Goal: Task Accomplishment & Management: Manage account settings

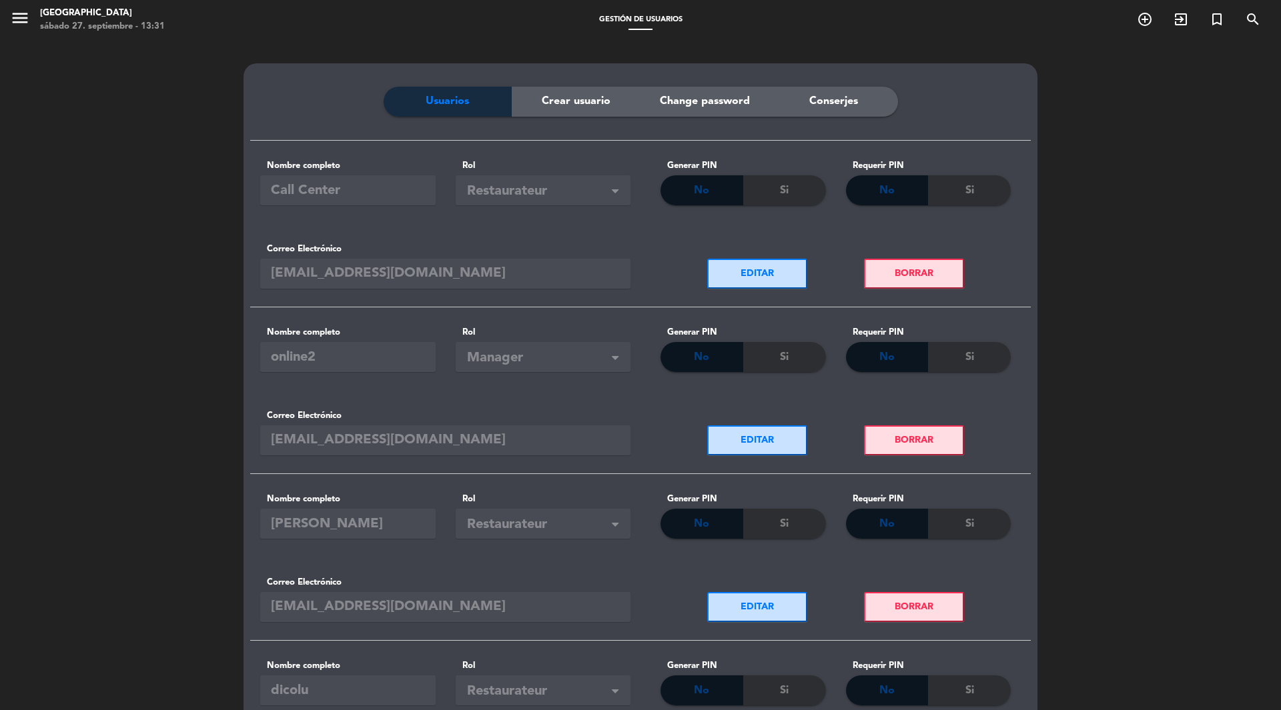
scroll to position [662, 0]
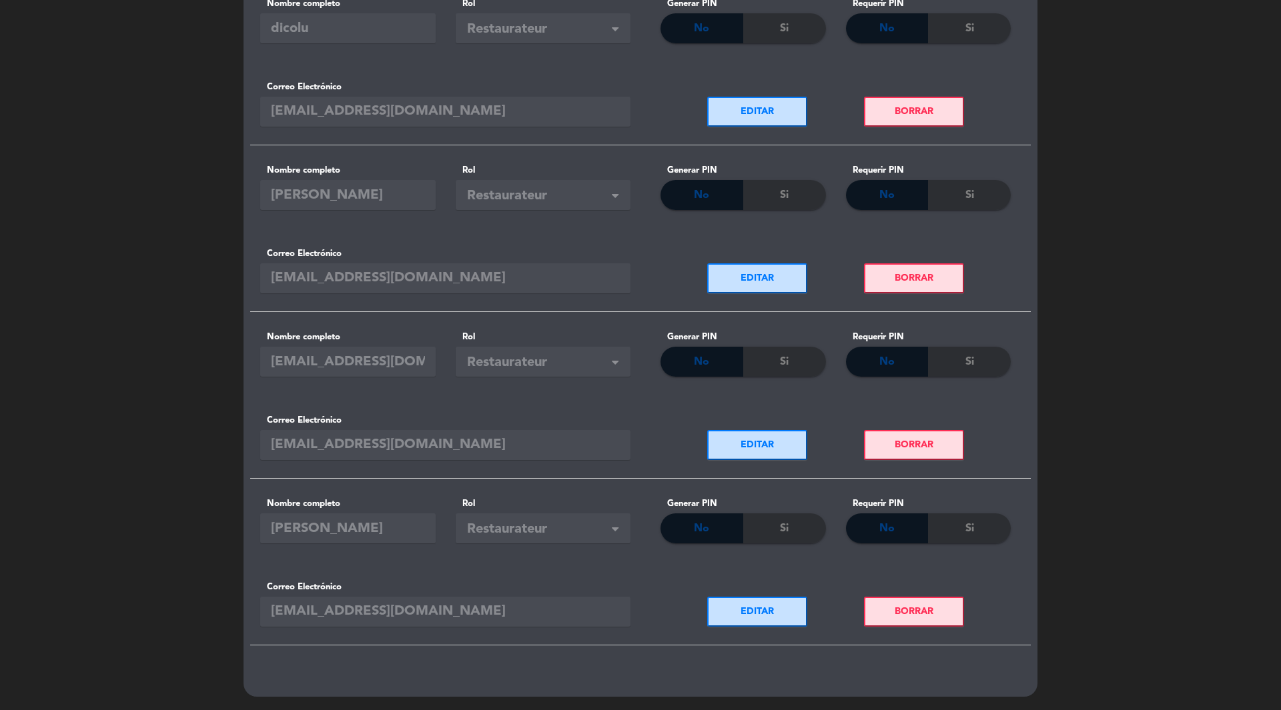
click at [614, 526] on span at bounding box center [615, 530] width 7 height 9
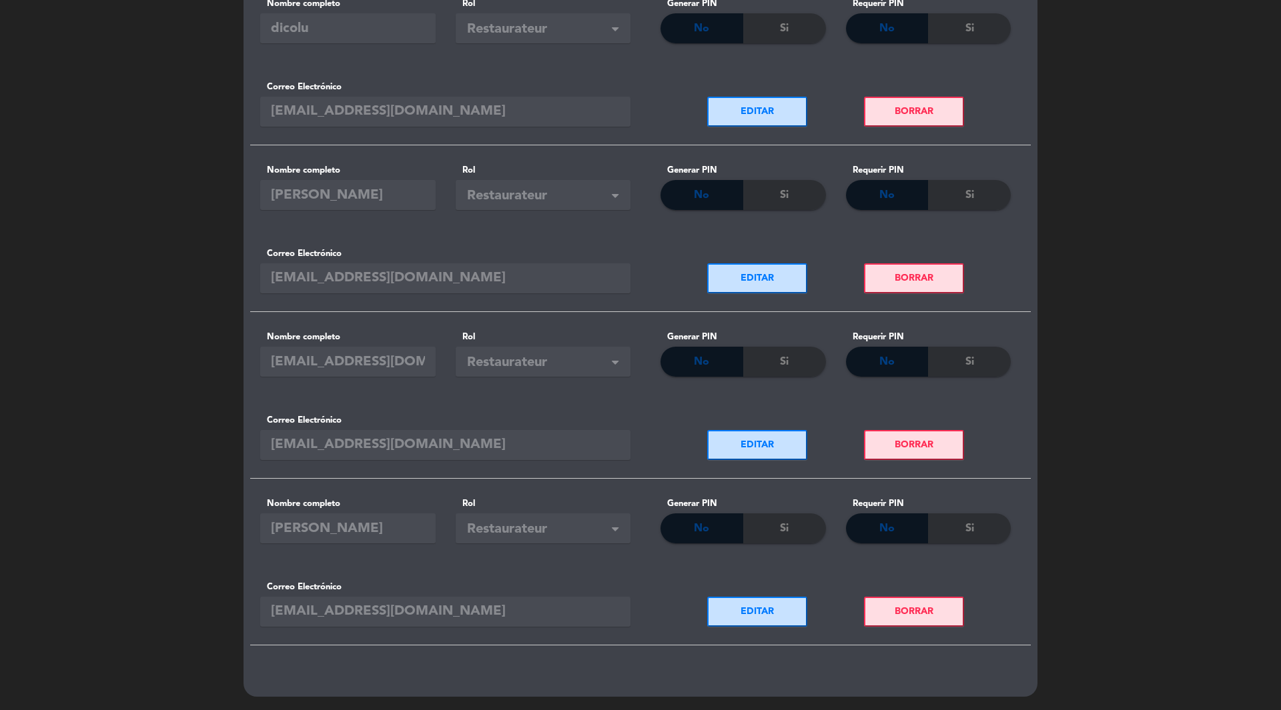
click at [614, 526] on span at bounding box center [615, 530] width 7 height 9
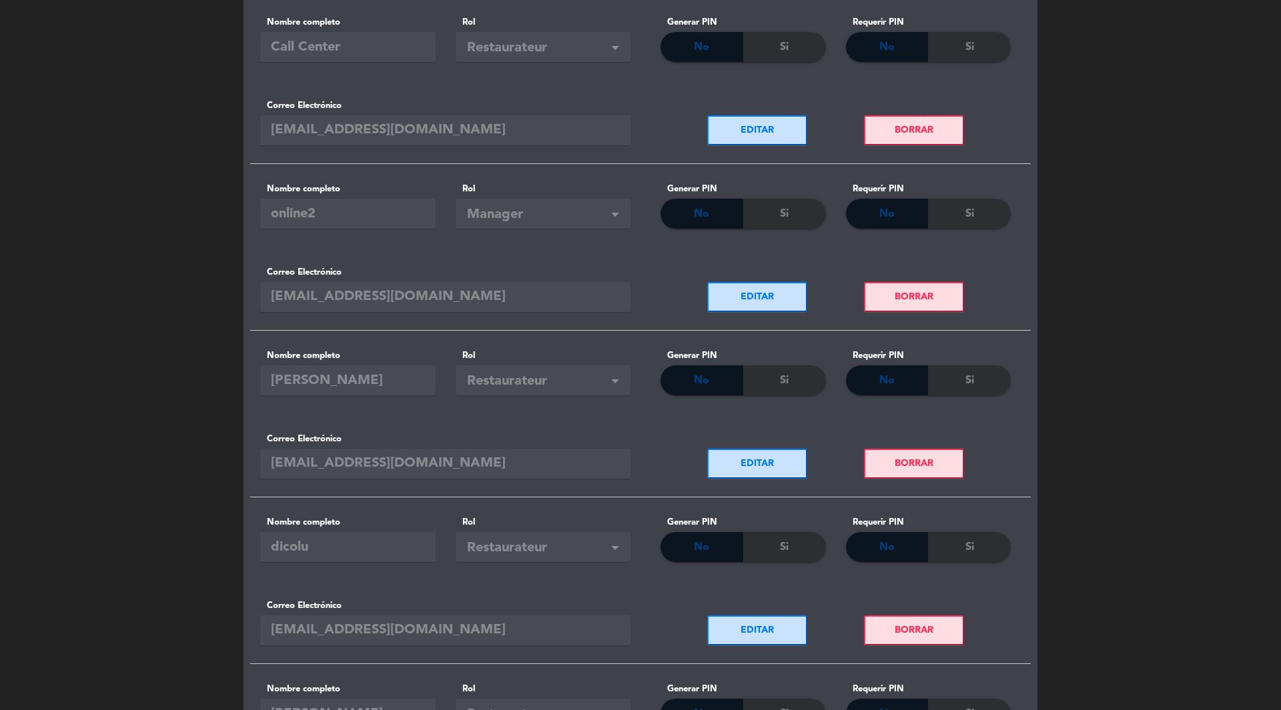
scroll to position [0, 0]
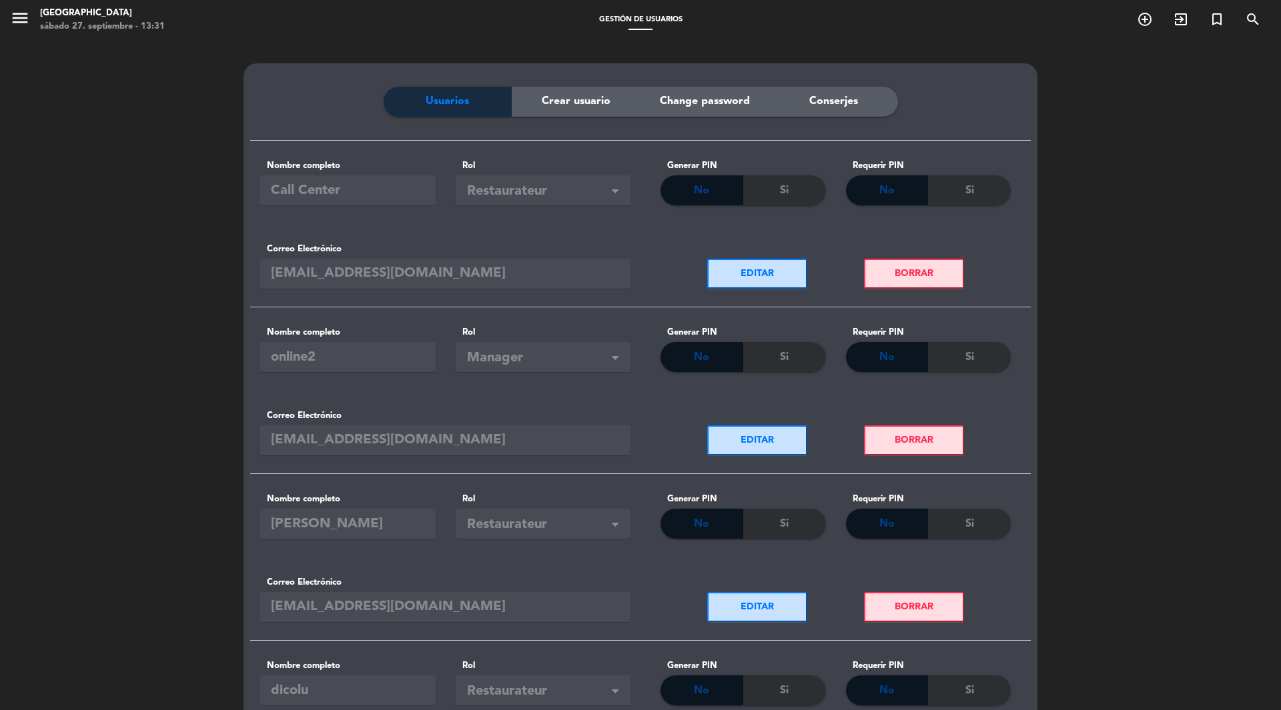
click at [840, 101] on span "Conserjes" at bounding box center [833, 101] width 49 height 17
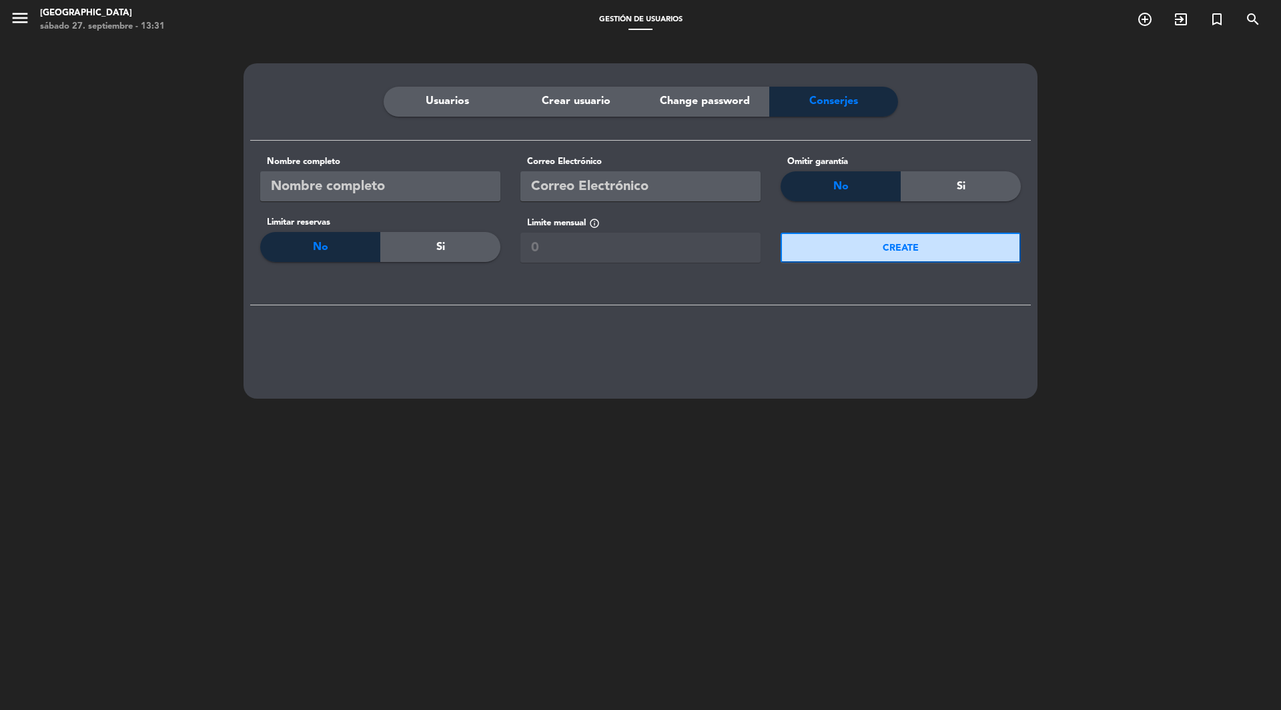
click at [714, 101] on span "Change password" at bounding box center [705, 101] width 90 height 17
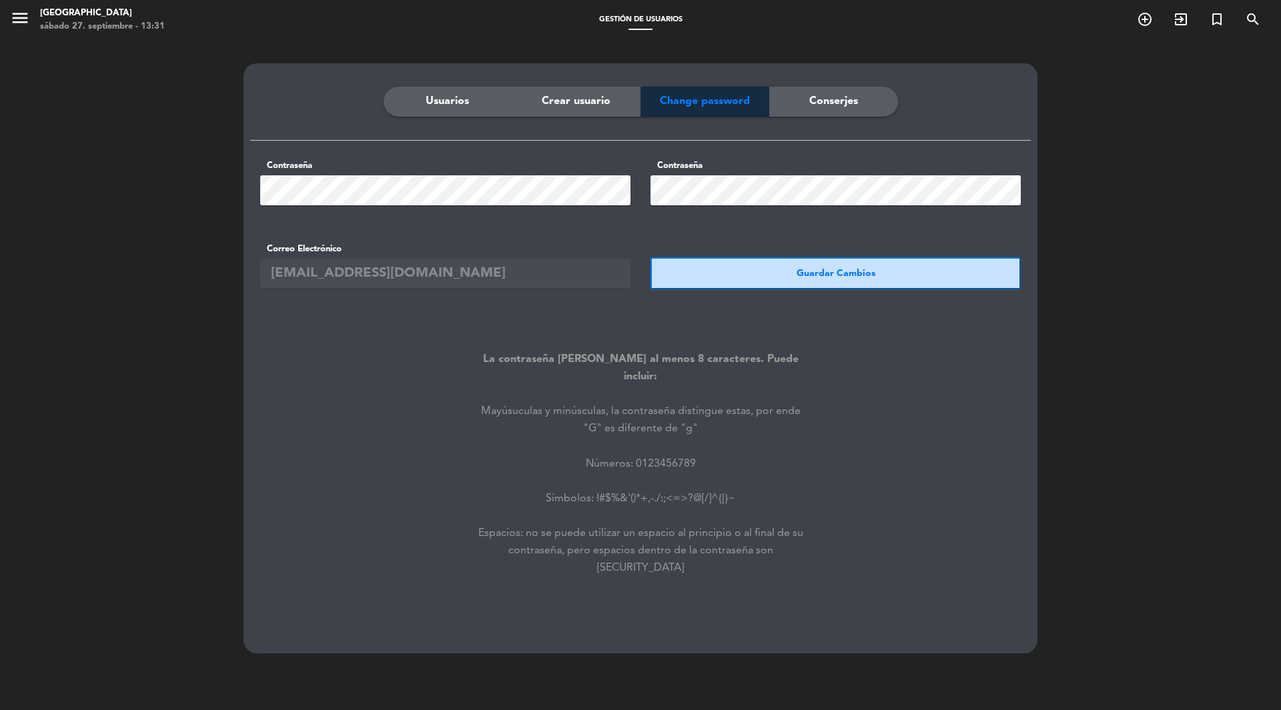
click at [591, 97] on span "Crear usuario" at bounding box center [576, 101] width 69 height 17
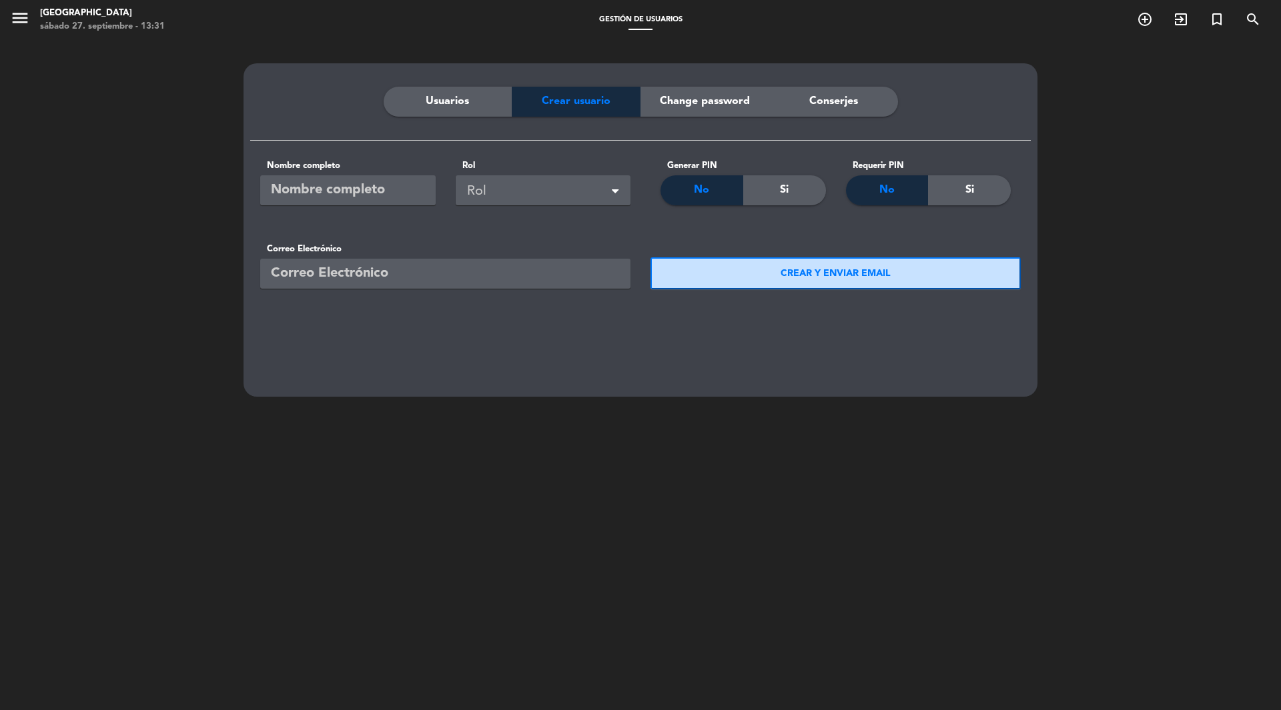
click at [441, 97] on span "Usuarios" at bounding box center [447, 101] width 43 height 17
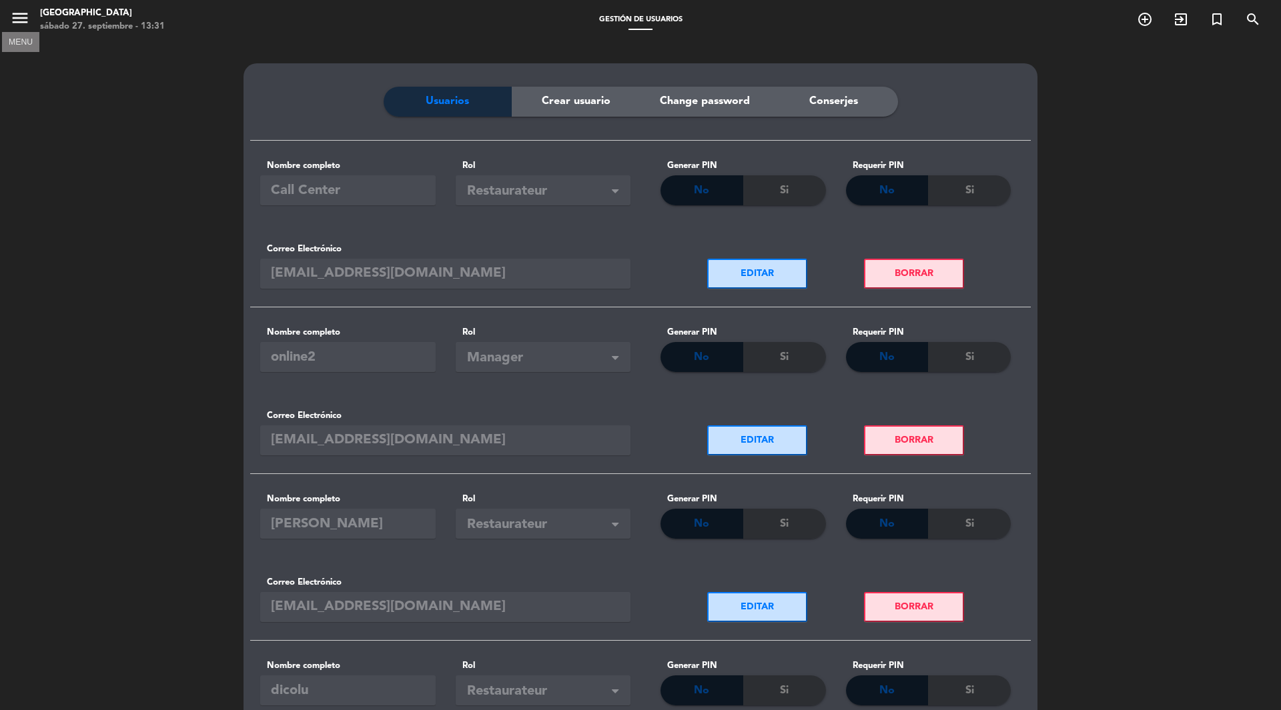
click at [20, 19] on icon "menu" at bounding box center [20, 18] width 20 height 20
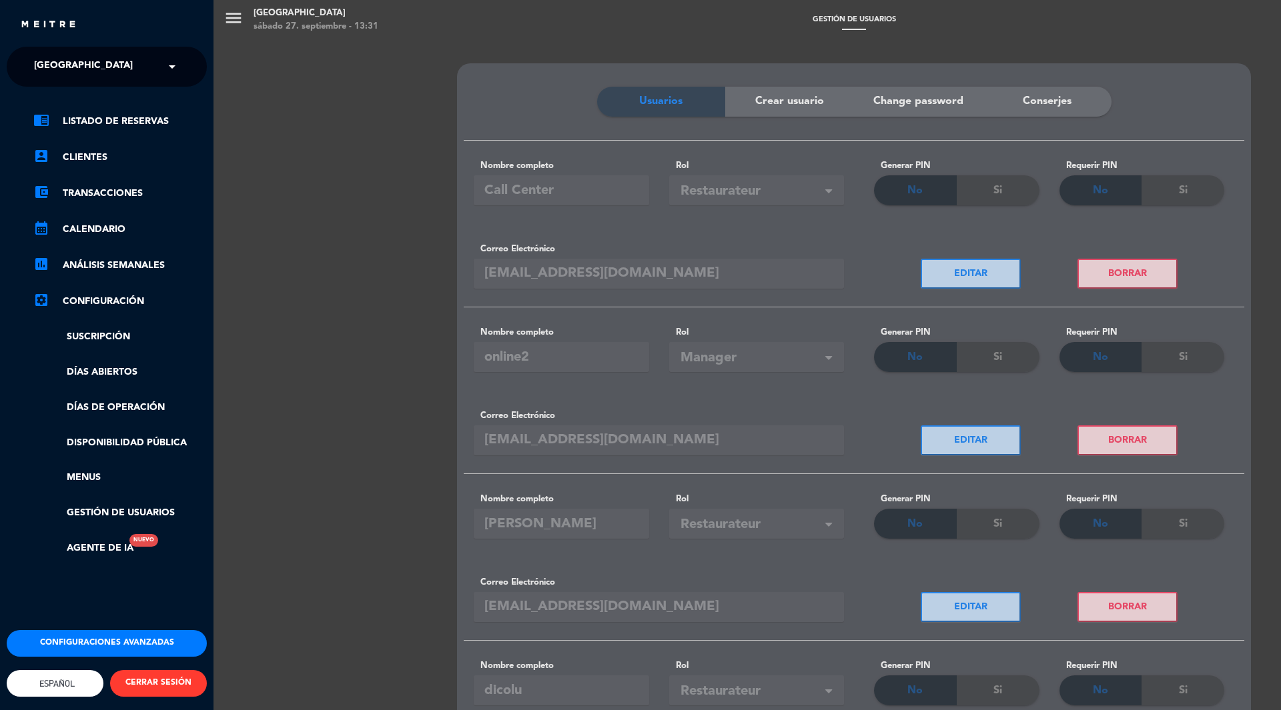
click at [169, 630] on button "Configuraciones avanzadas" at bounding box center [107, 643] width 200 height 27
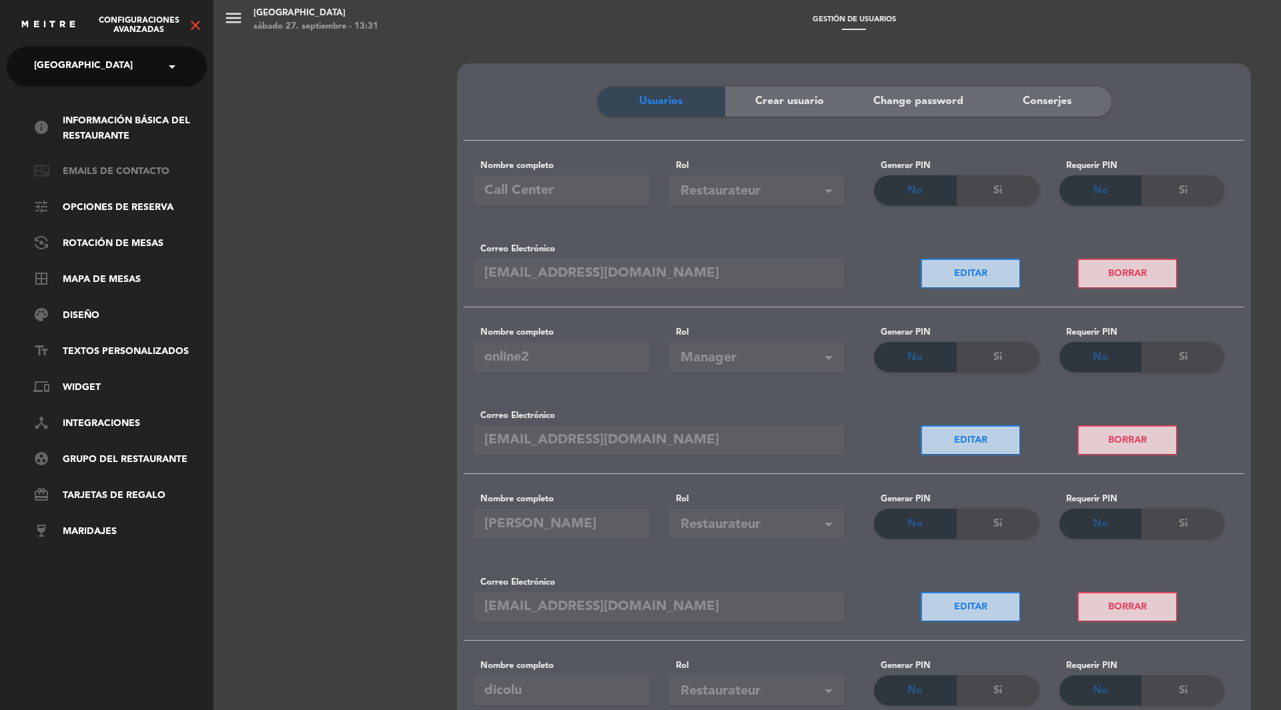
click at [139, 179] on link "contact_mail Emails de Contacto" at bounding box center [119, 172] width 173 height 16
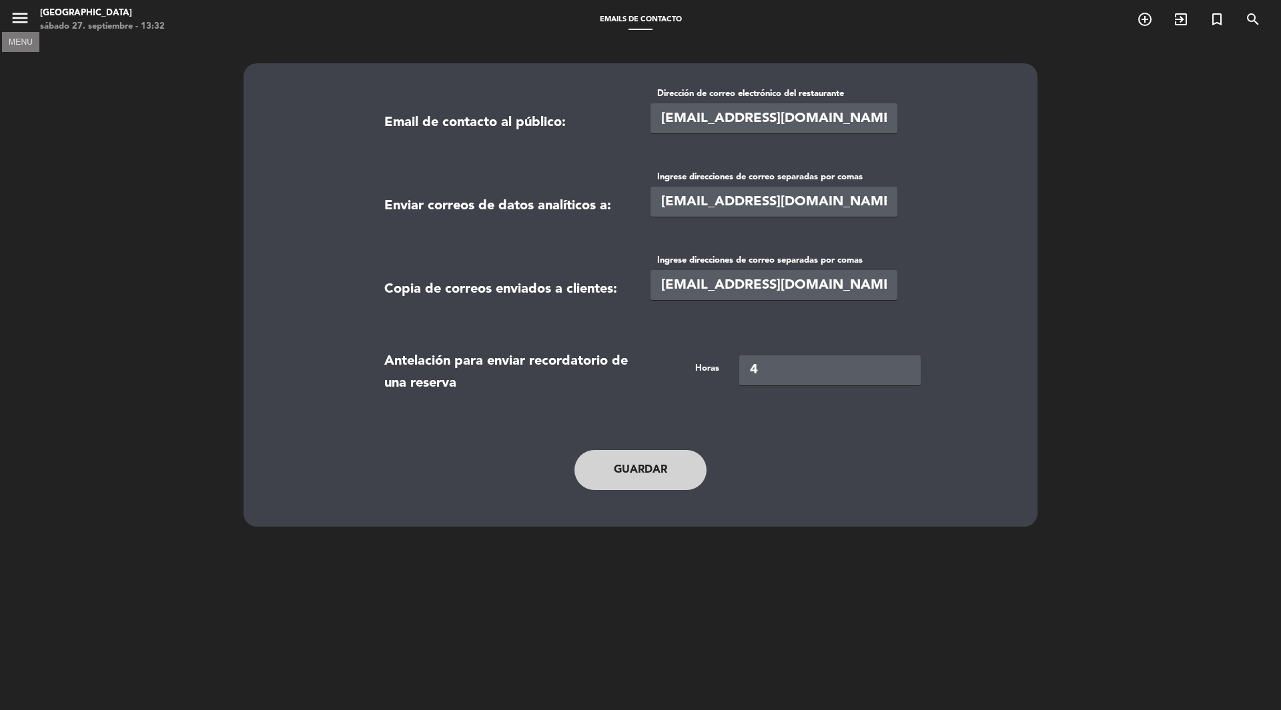
click at [18, 27] on icon "menu" at bounding box center [20, 18] width 20 height 20
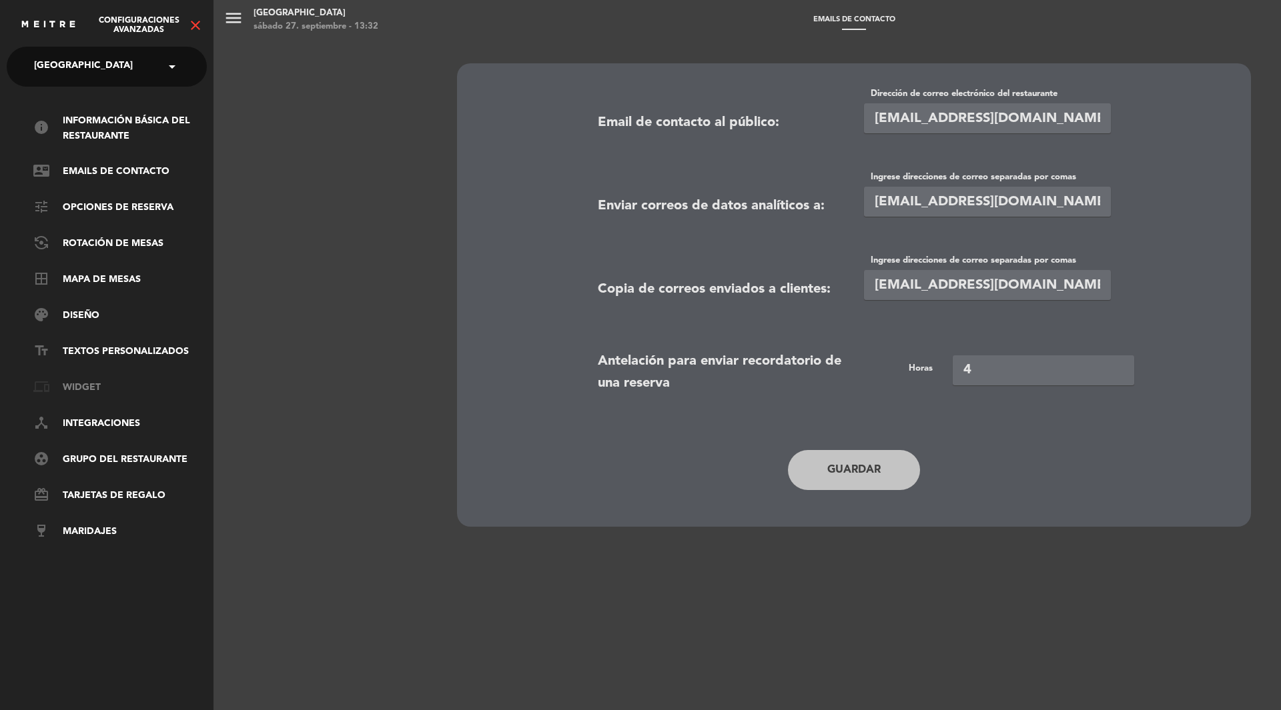
click at [96, 385] on link "phonelink Widget" at bounding box center [119, 388] width 173 height 16
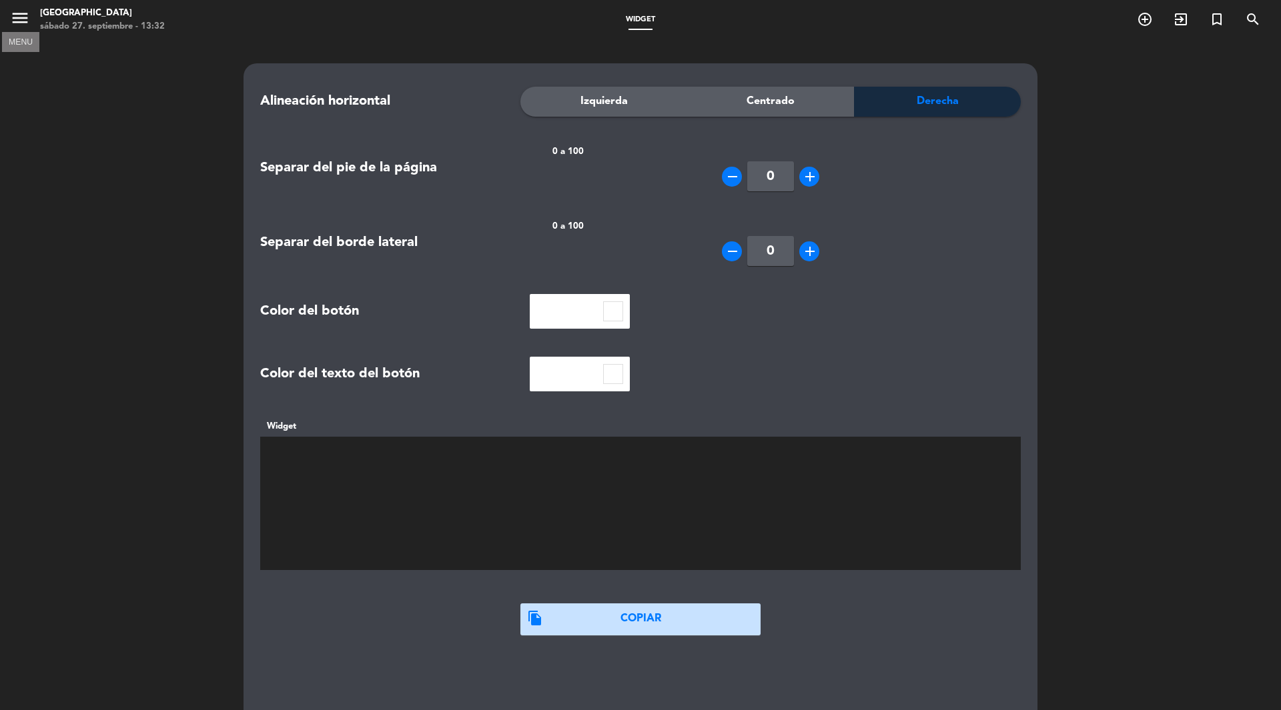
click at [29, 26] on icon "menu" at bounding box center [20, 18] width 20 height 20
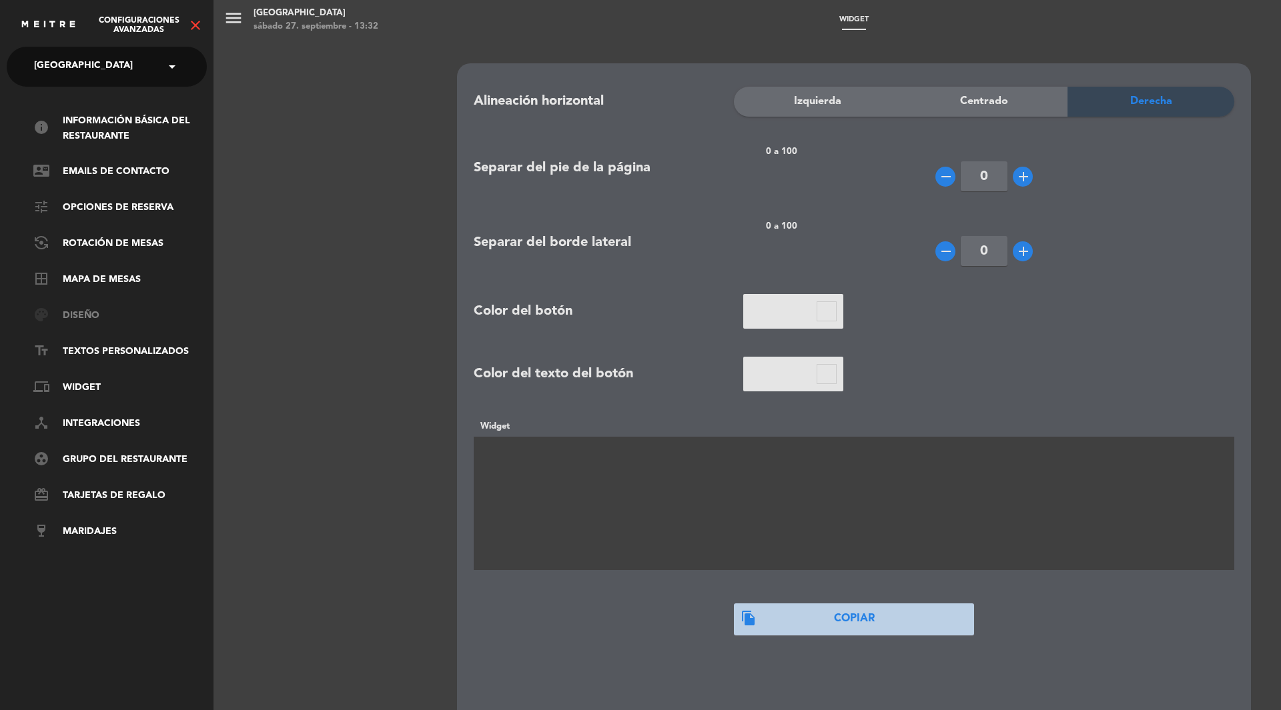
click at [88, 309] on link "palette Diseño" at bounding box center [119, 316] width 173 height 16
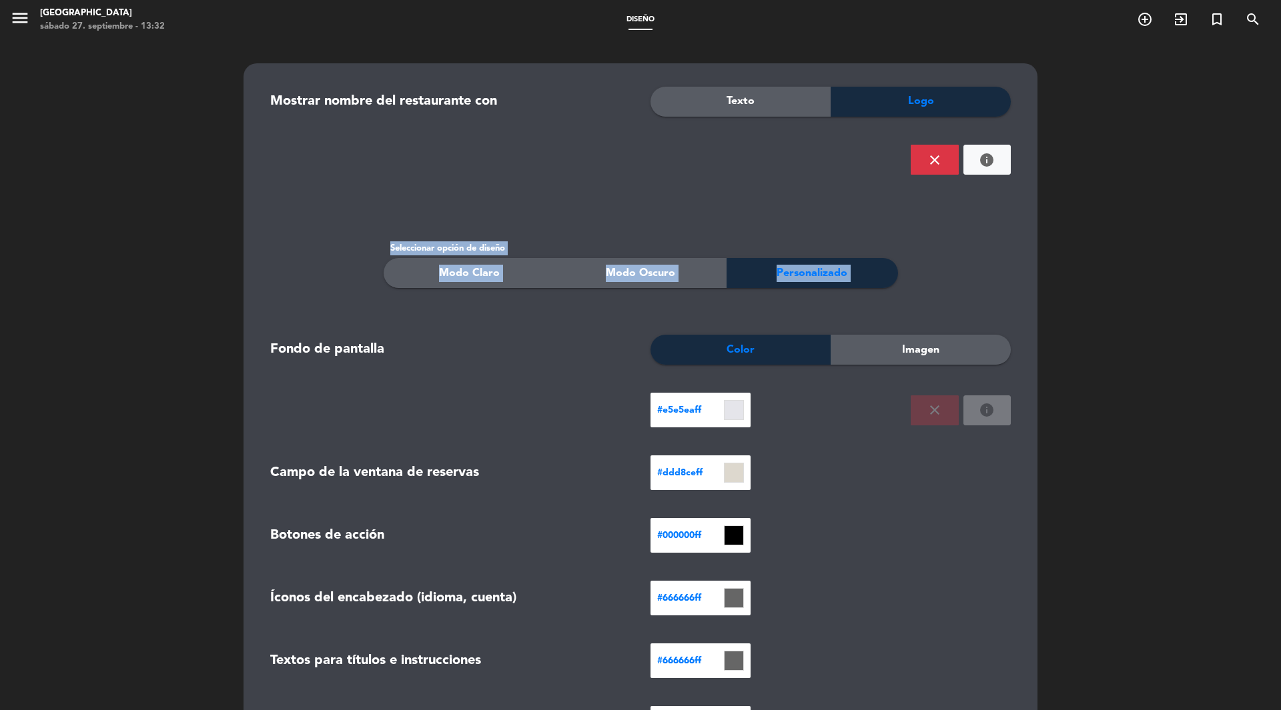
drag, startPoint x: 88, startPoint y: 309, endPoint x: 106, endPoint y: 255, distance: 57.6
click at [106, 255] on div "Mostrar nombre del restaurante con Texto Logo SUBIR IMAGEN close info Seleccion…" at bounding box center [640, 514] width 1281 height 948
click at [21, 20] on icon "menu" at bounding box center [20, 18] width 20 height 20
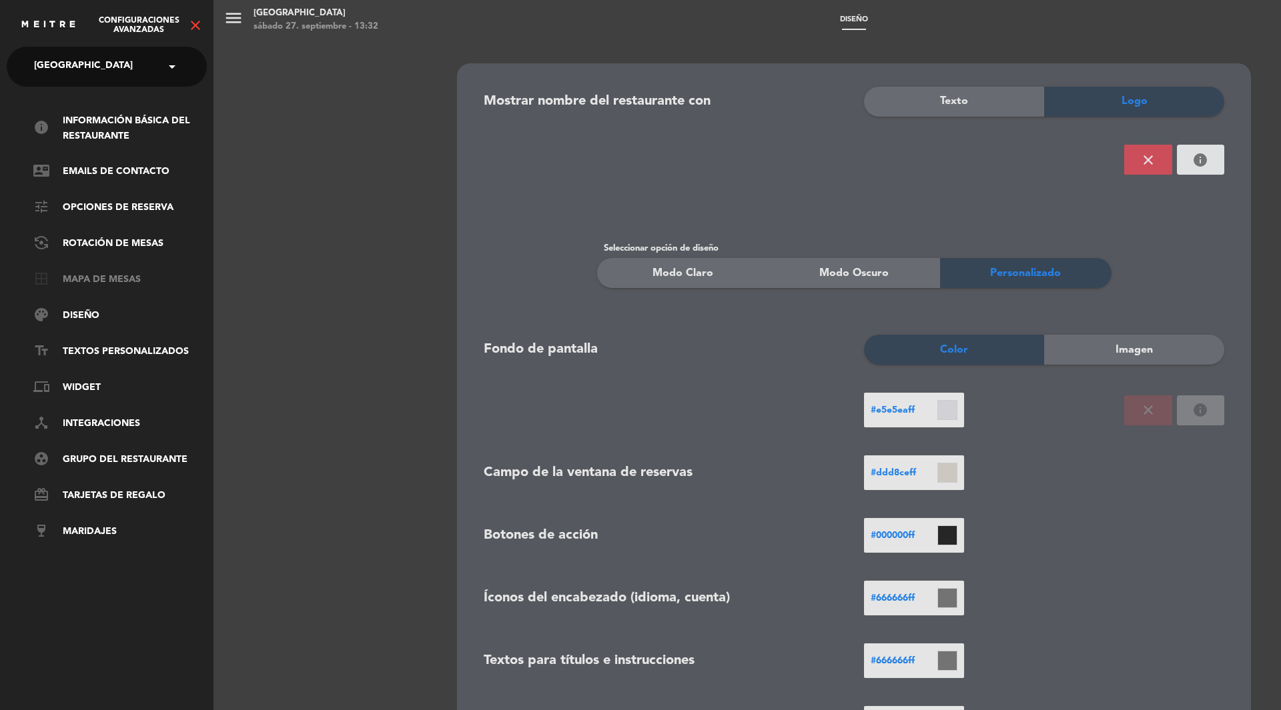
click at [122, 275] on link "border_all Mapa de mesas" at bounding box center [119, 280] width 173 height 16
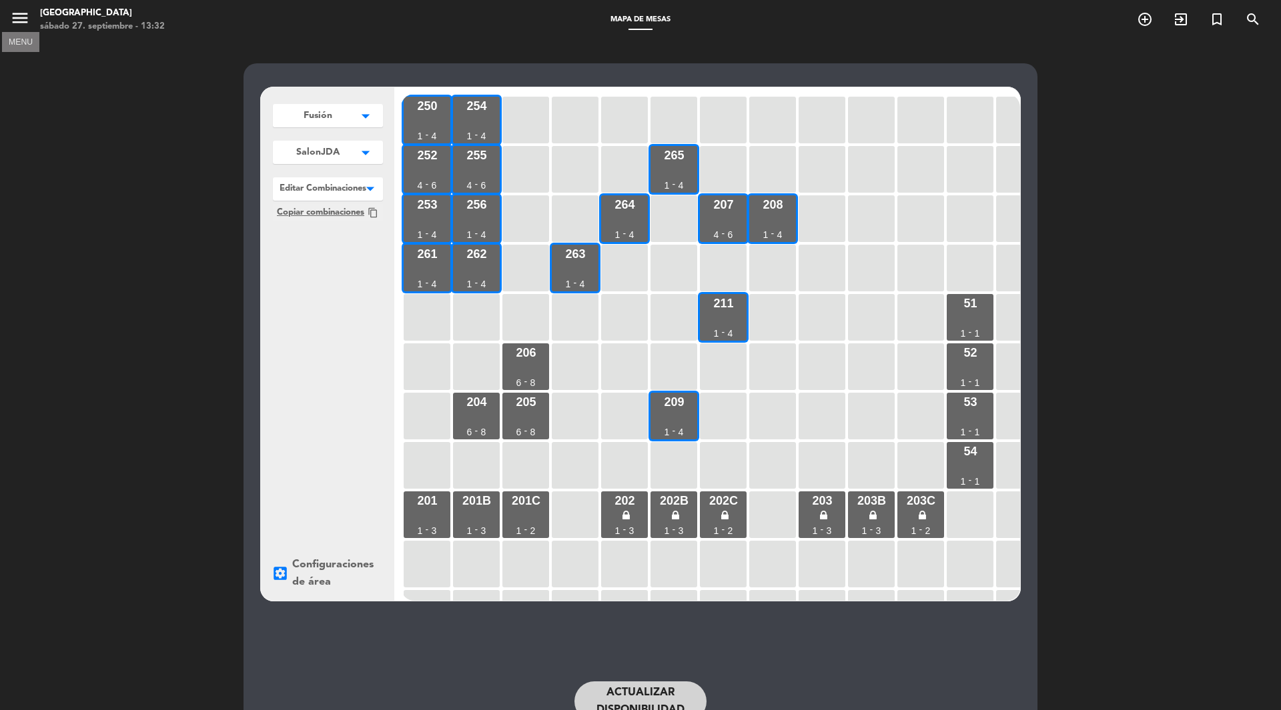
click at [22, 28] on icon "menu" at bounding box center [20, 18] width 20 height 20
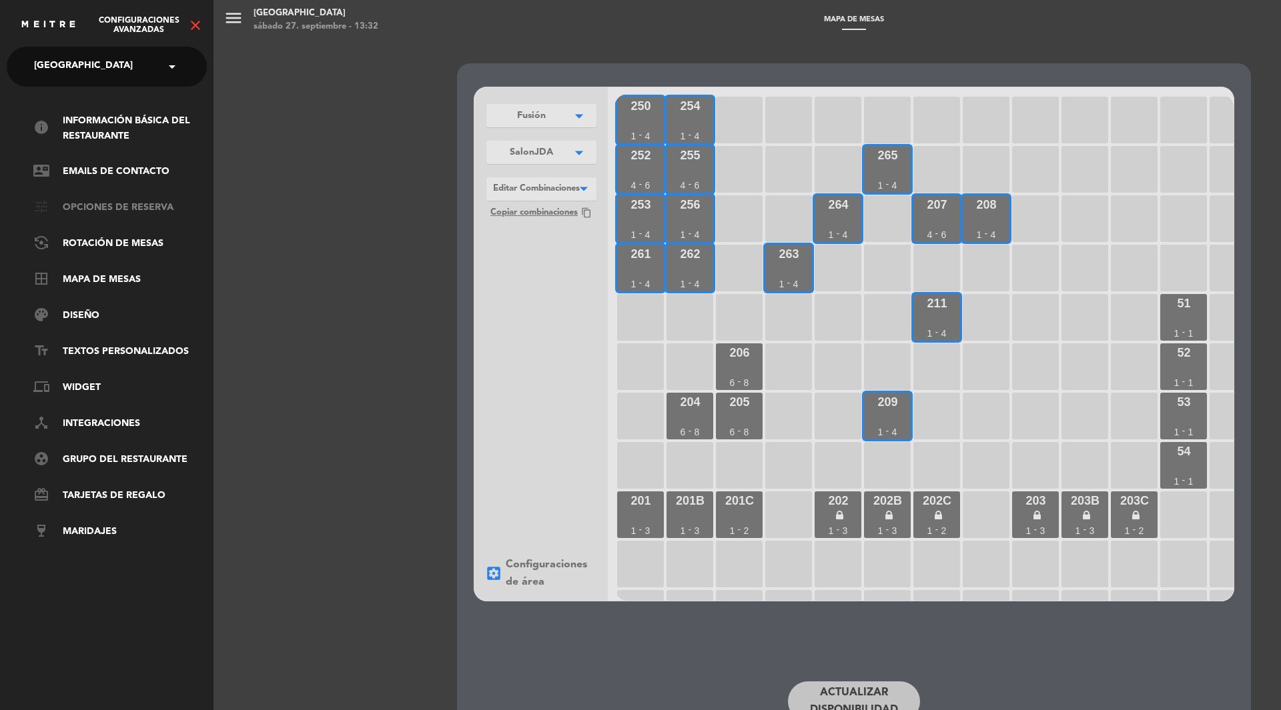
click at [122, 211] on link "tune Opciones de reserva" at bounding box center [119, 208] width 173 height 16
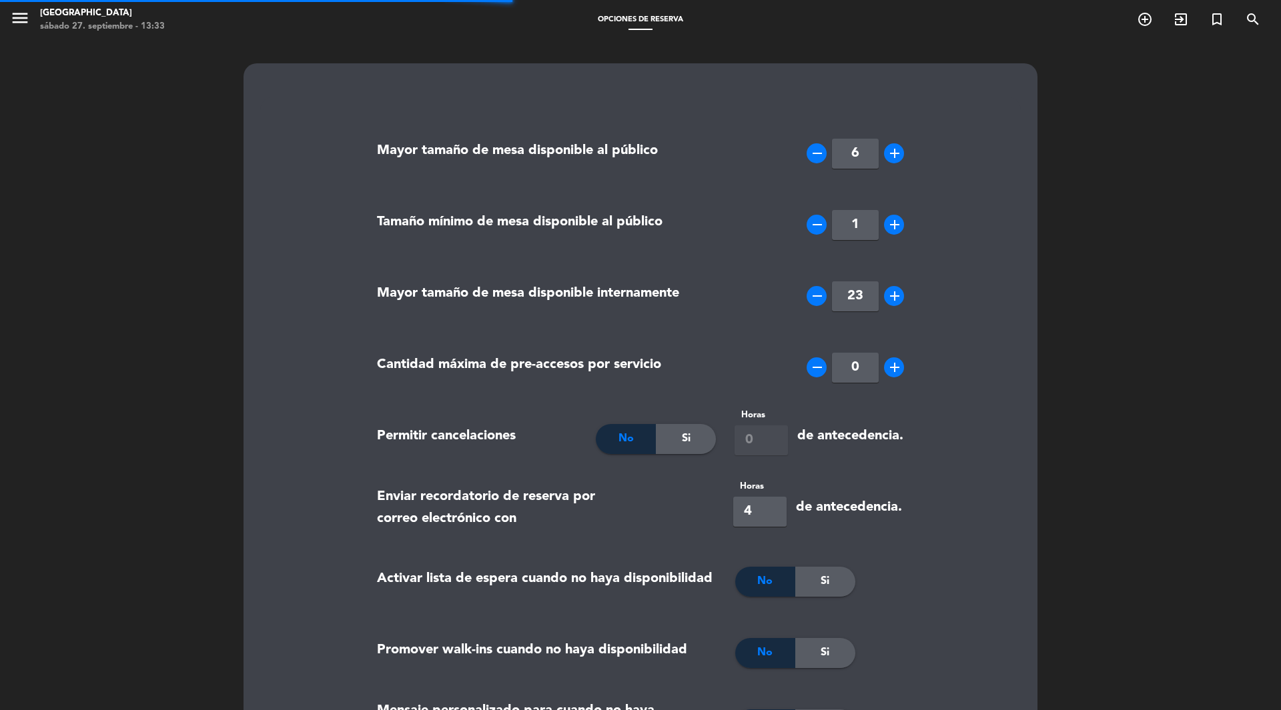
type textarea "<p><strong>Importante antes de su reserva:</strong></p> <ul> <li>El tiempo de e…"
click at [21, 18] on icon "menu" at bounding box center [20, 18] width 20 height 20
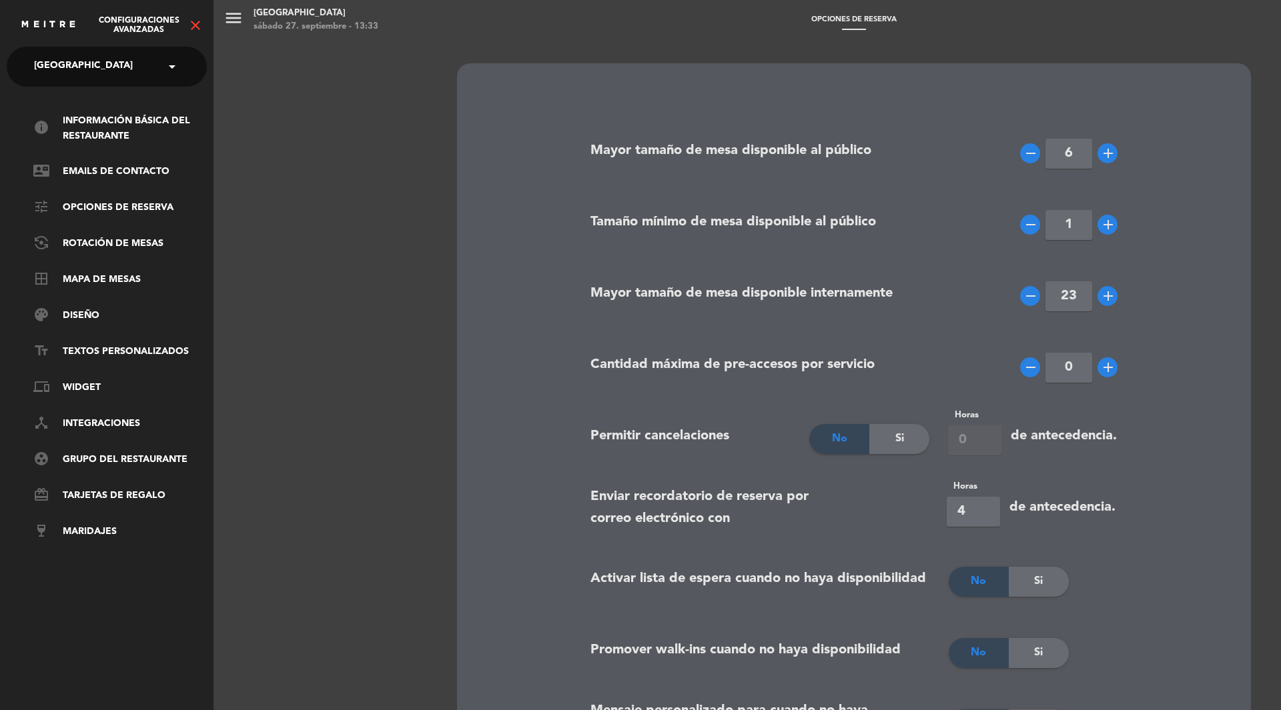
click at [172, 68] on span at bounding box center [175, 67] width 23 height 28
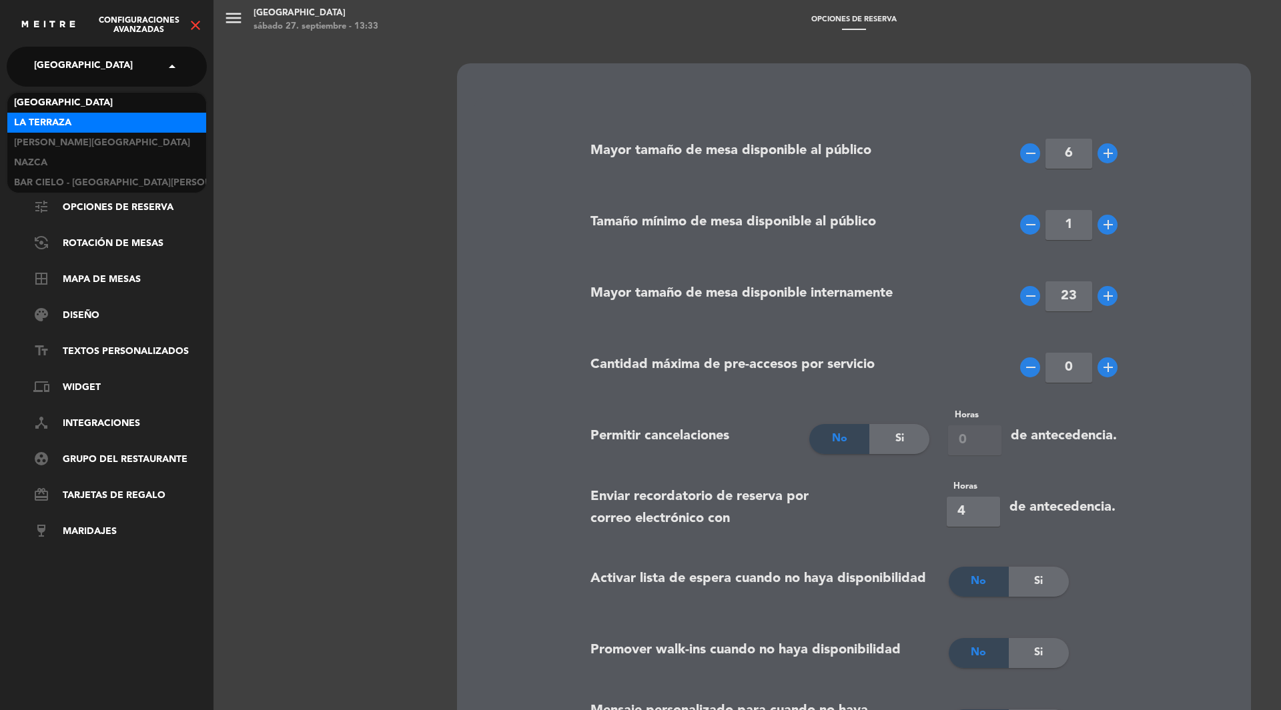
click at [137, 129] on div "La Terraza" at bounding box center [106, 123] width 199 height 20
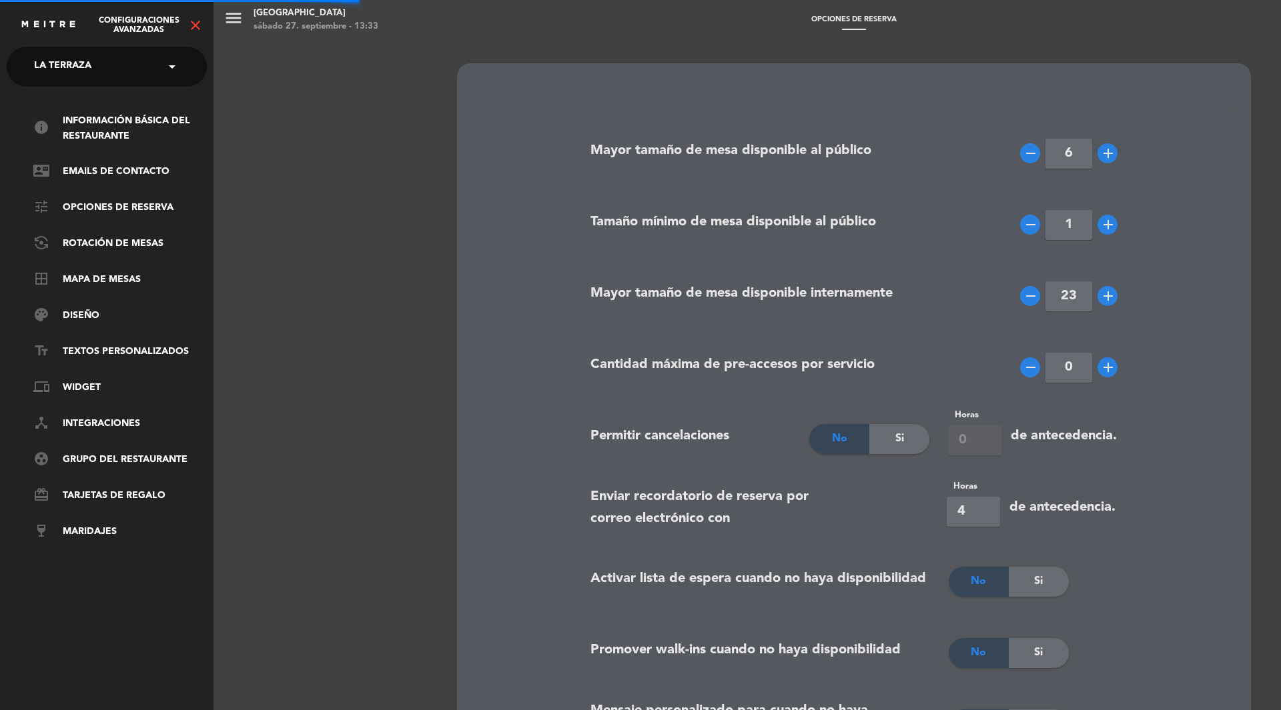
type input "8"
type input "12"
click at [137, 129] on div "Configuraciones avanzadas close × La Terraza × info Información básica del rest…" at bounding box center [640, 355] width 1281 height 710
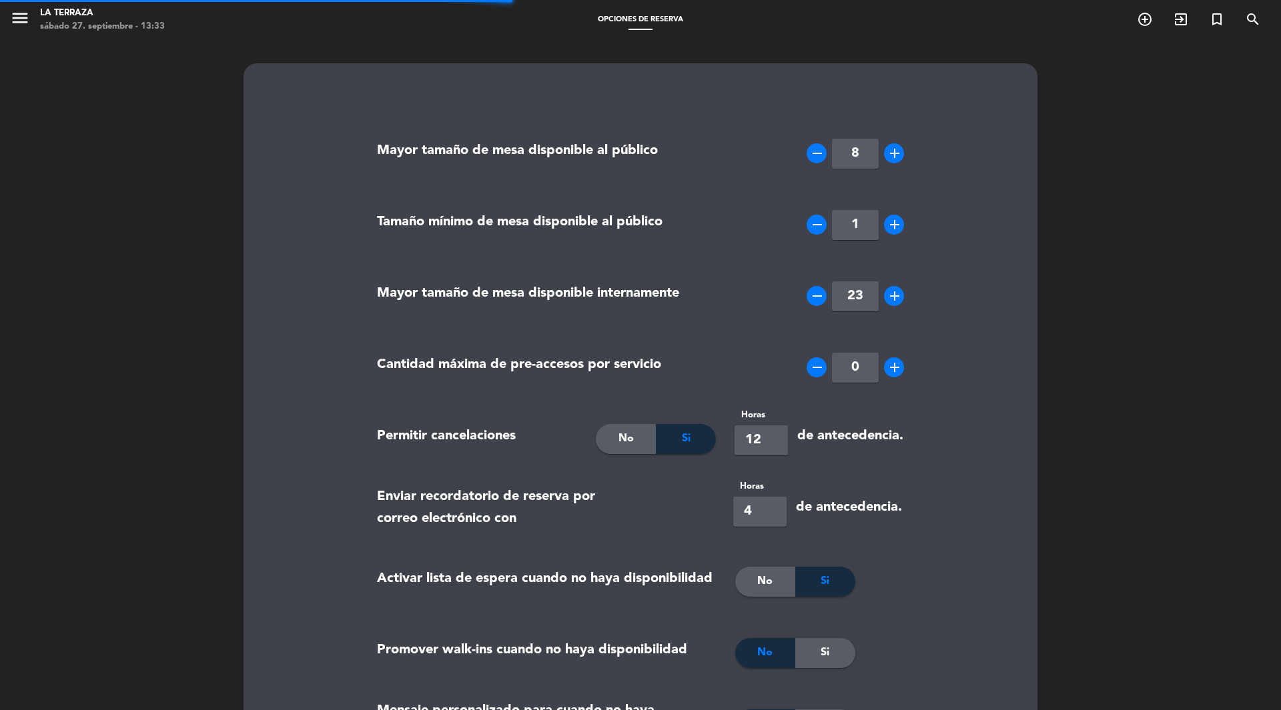
type textarea "<p class="p1"><span style="text-decoration: underline;"><strong>Notas important…"
click at [37, 15] on span "menu" at bounding box center [25, 20] width 30 height 31
click at [24, 15] on icon "menu" at bounding box center [20, 18] width 20 height 20
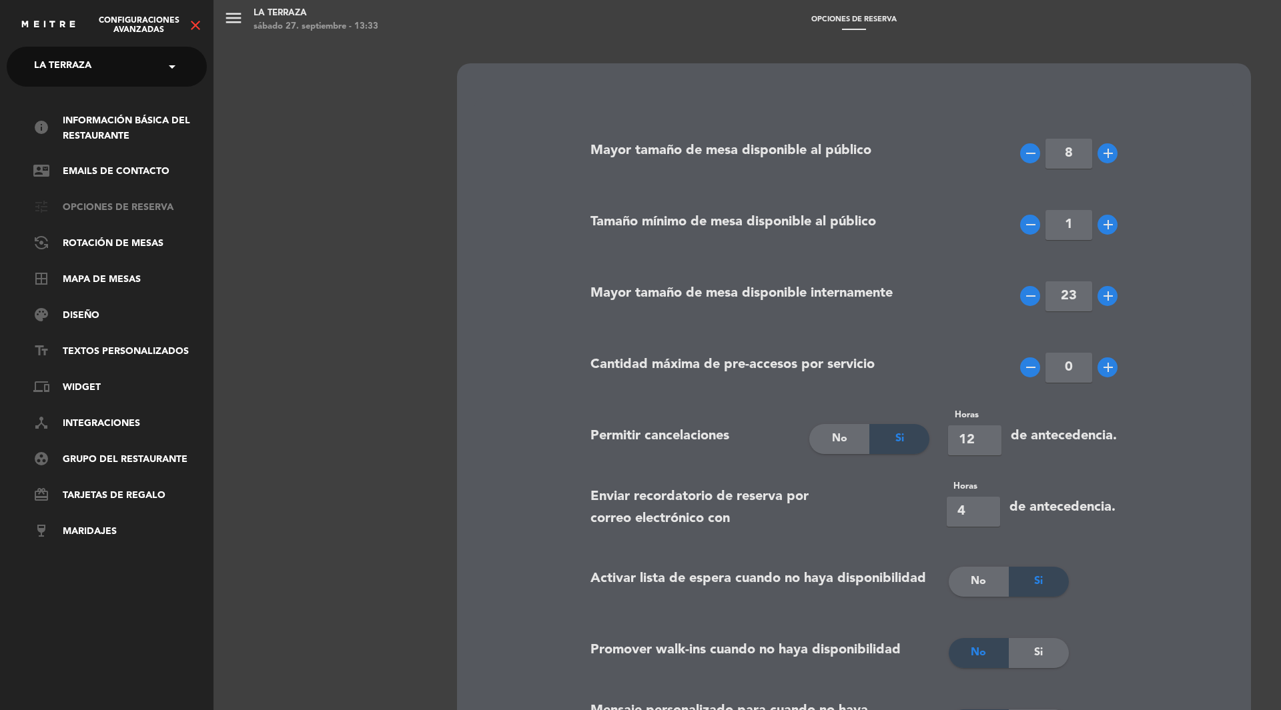
click at [159, 209] on link "tune Opciones de reserva" at bounding box center [119, 208] width 173 height 16
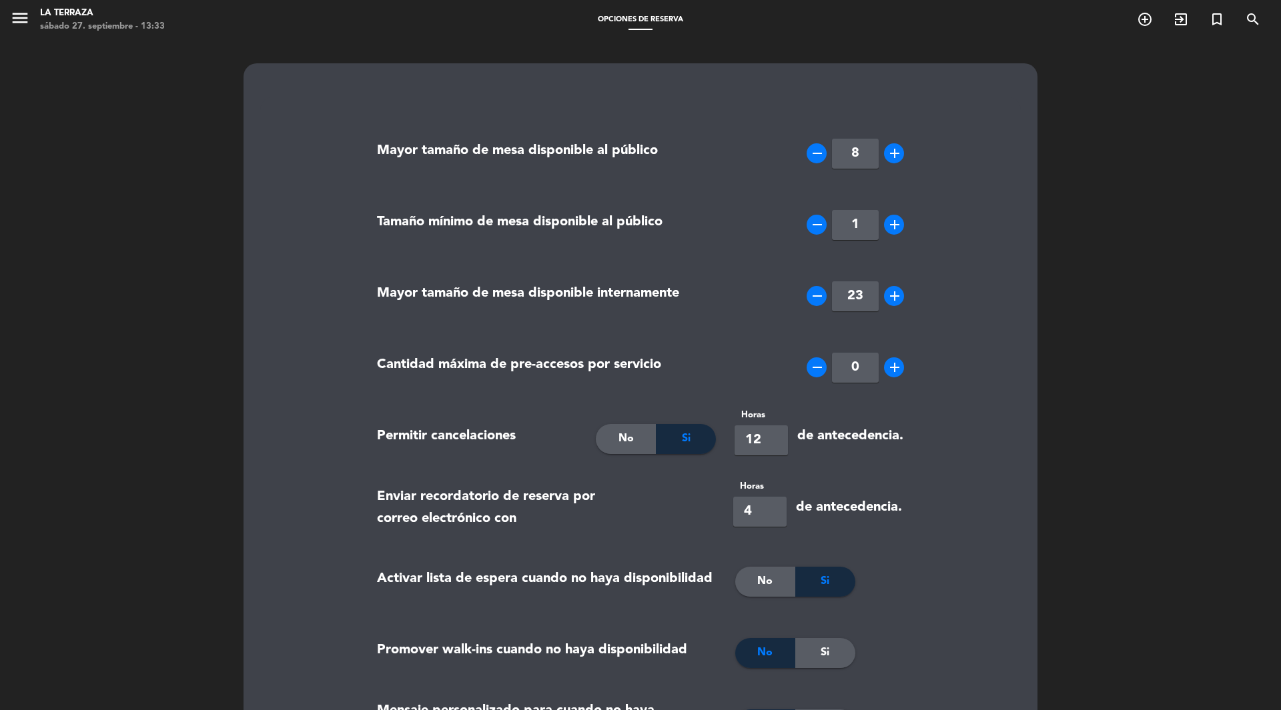
click at [30, 19] on span "menu" at bounding box center [25, 20] width 30 height 31
click at [21, 15] on icon "menu" at bounding box center [20, 18] width 20 height 20
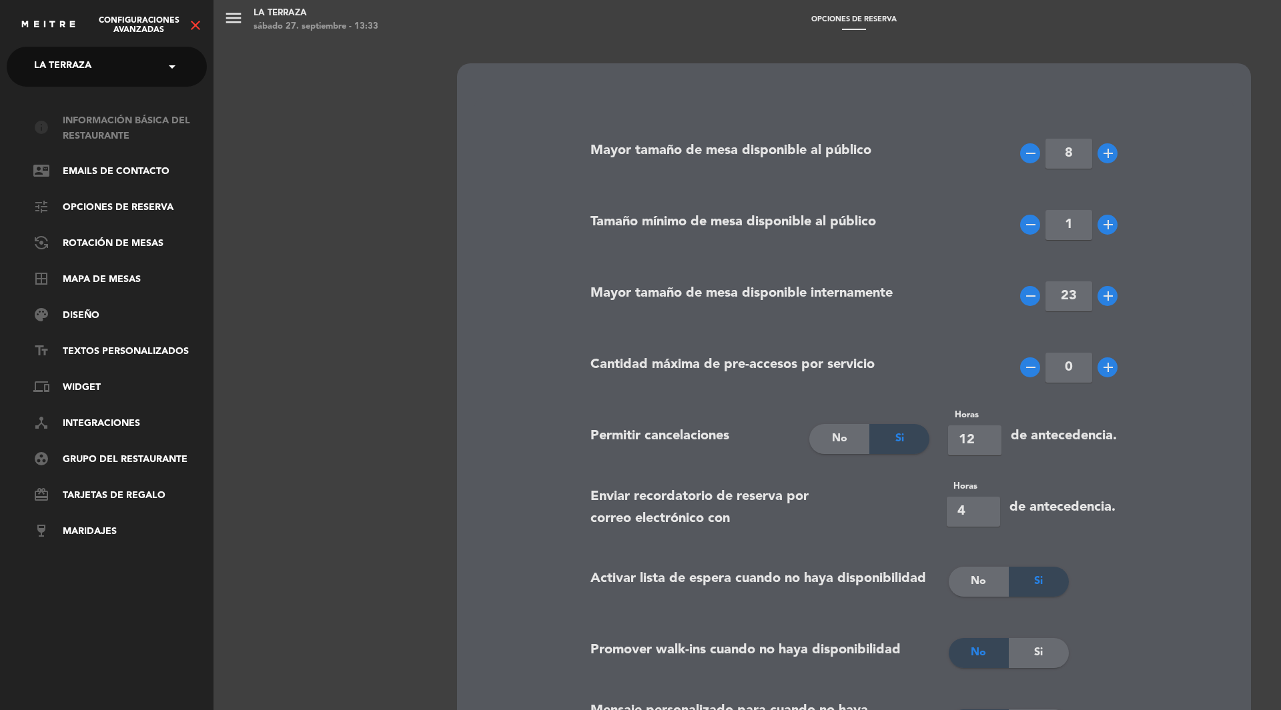
click at [123, 126] on link "info Información básica del restaurante" at bounding box center [119, 128] width 173 height 31
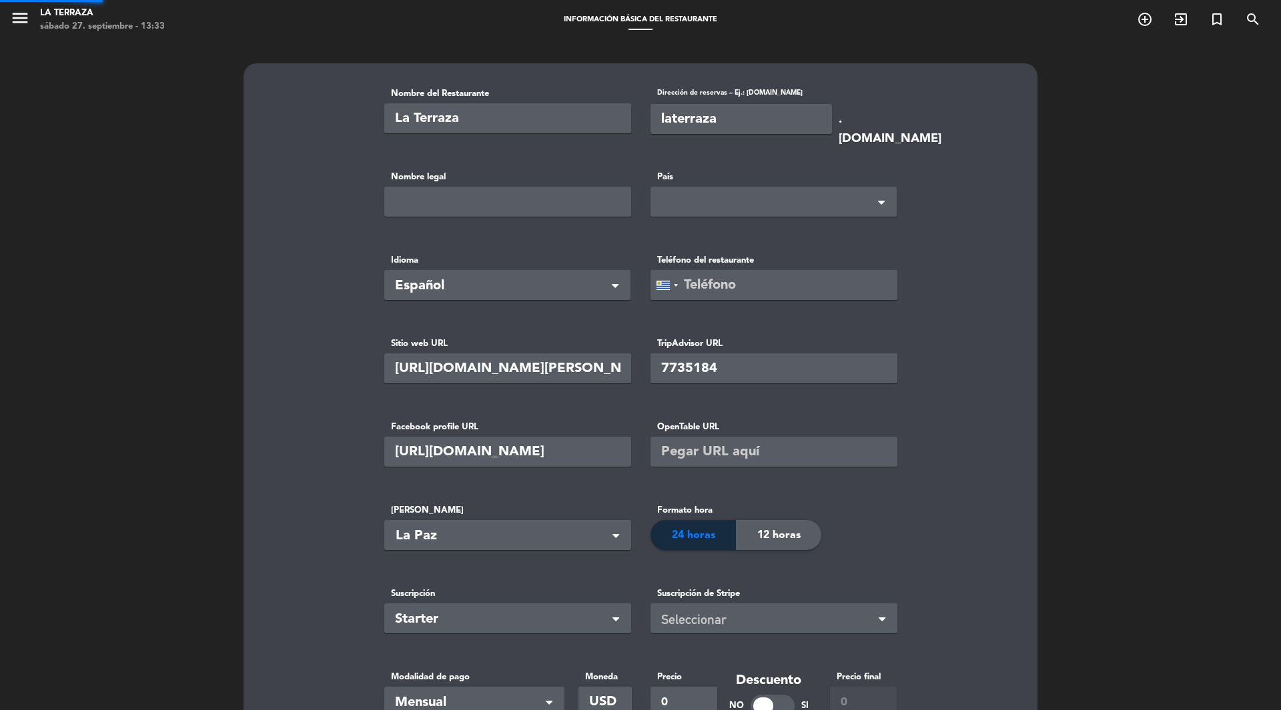
type input "[PHONE_NUMBER]"
click at [27, 17] on icon "menu" at bounding box center [20, 18] width 20 height 20
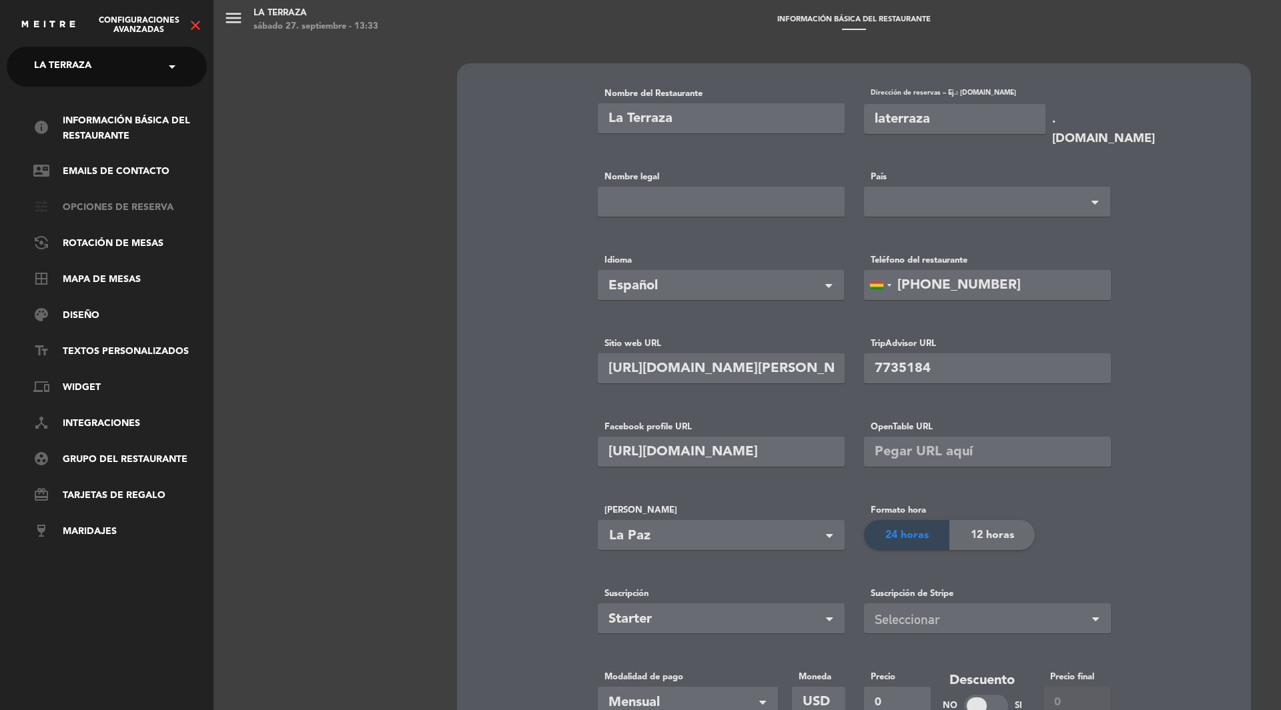
click at [125, 208] on link "tune Opciones de reserva" at bounding box center [119, 208] width 173 height 16
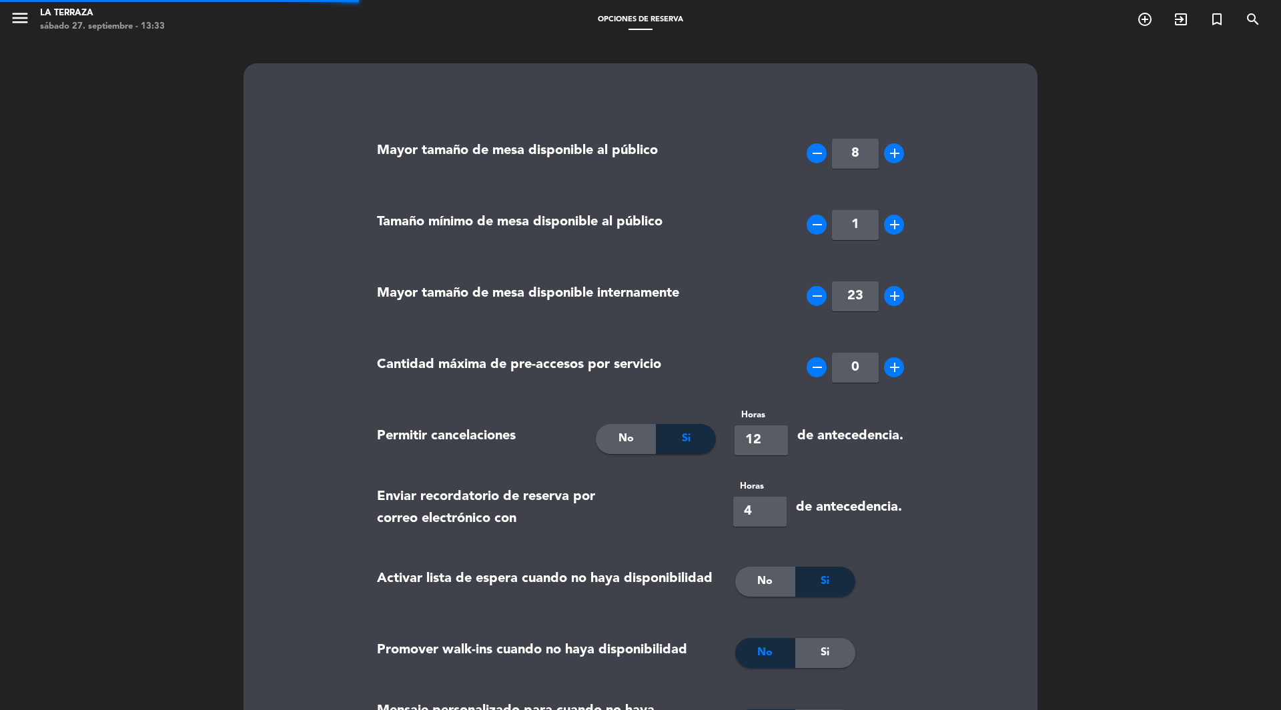
type textarea "<p class="p1"><span style="text-decoration: underline;"><strong>Notas important…"
click at [21, 16] on icon "menu" at bounding box center [20, 18] width 20 height 20
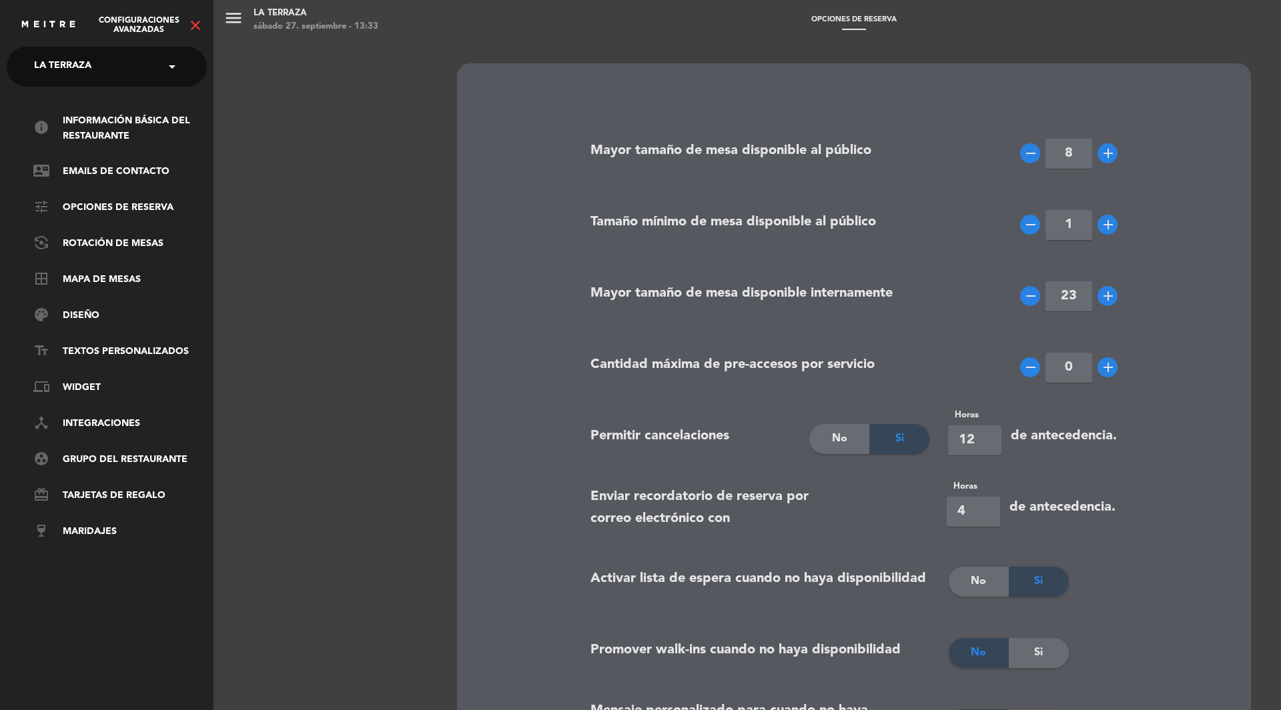
click at [175, 67] on span at bounding box center [175, 67] width 23 height 28
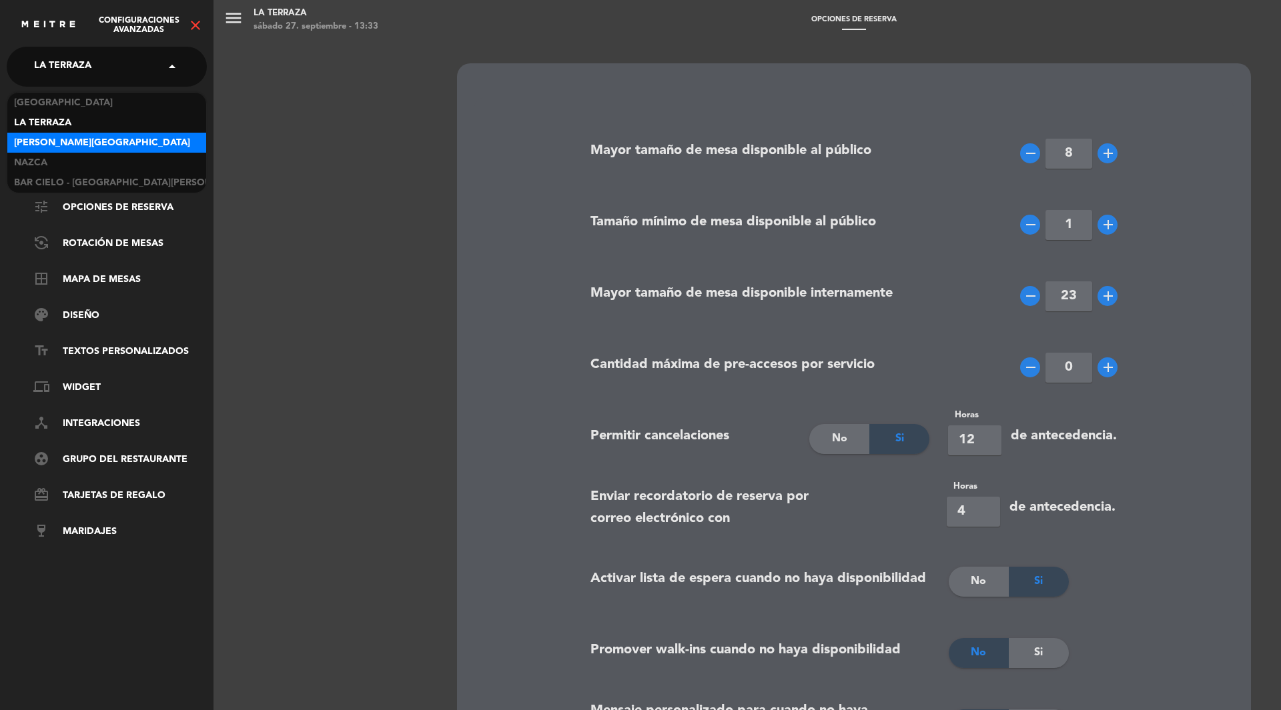
click at [117, 141] on div "[PERSON_NAME][GEOGRAPHIC_DATA]" at bounding box center [106, 143] width 199 height 20
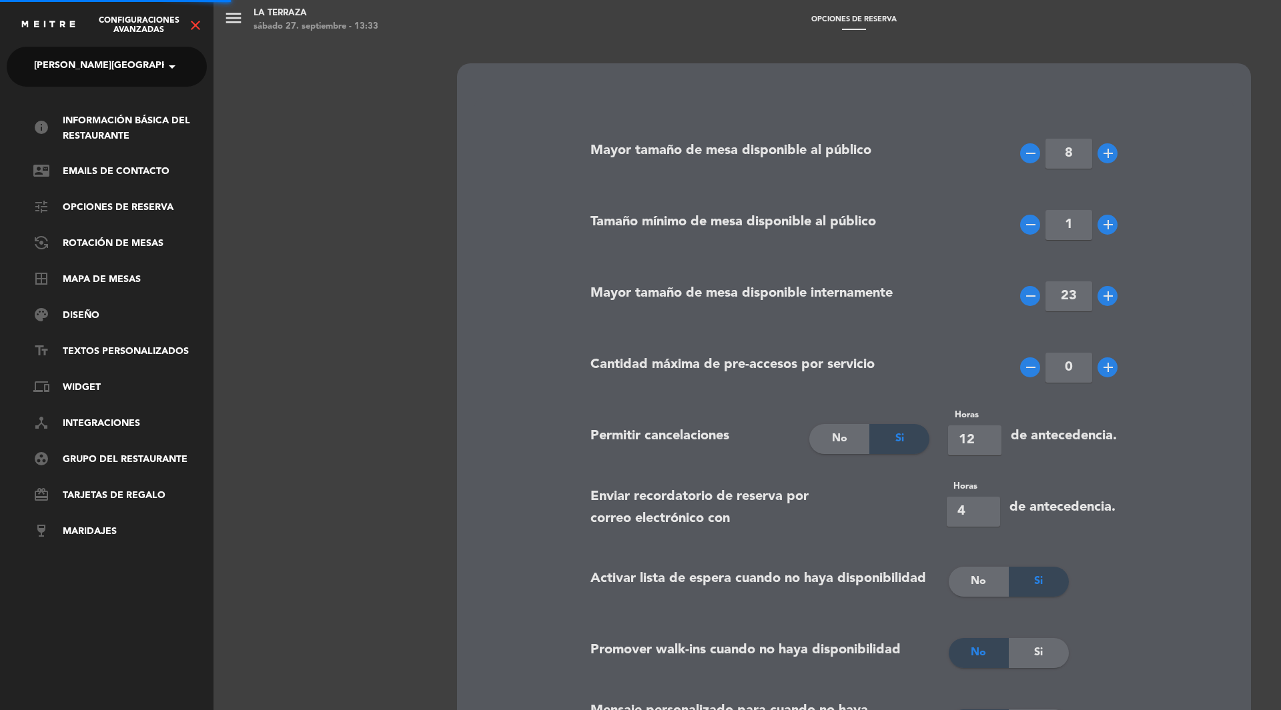
type input "9"
type input "20"
type input "1"
type input "6"
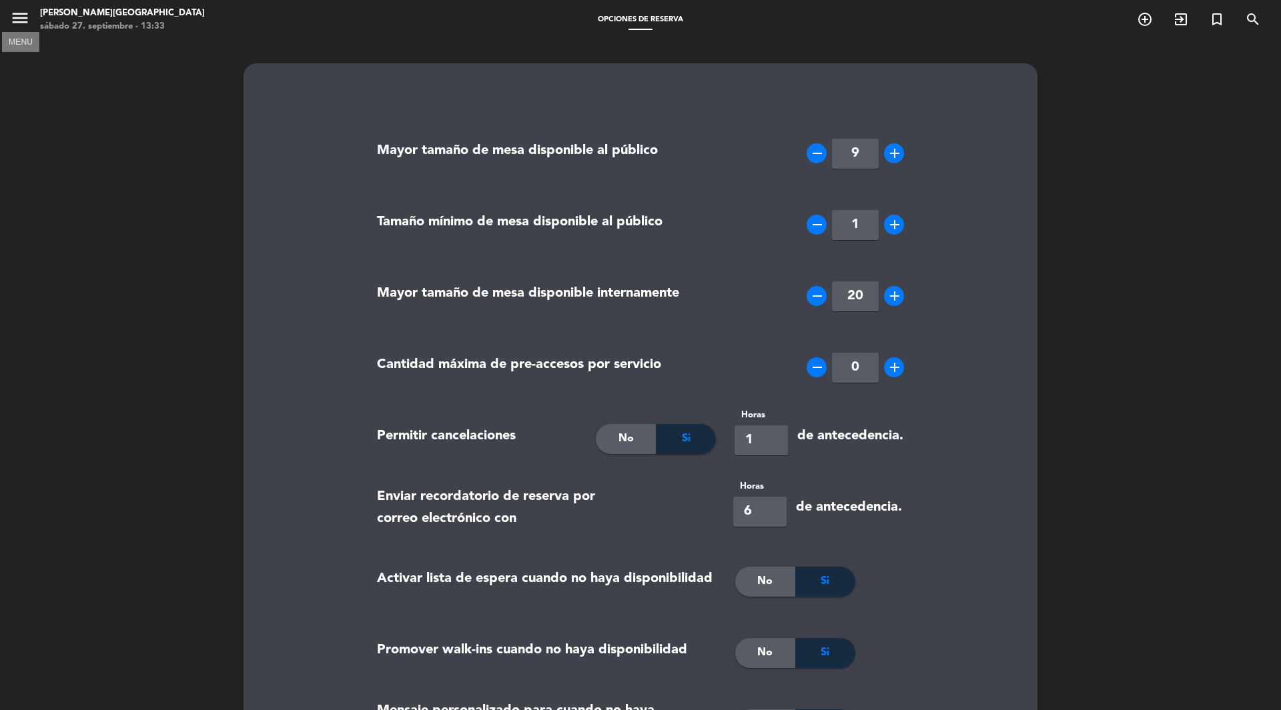
click at [18, 20] on icon "menu" at bounding box center [20, 18] width 20 height 20
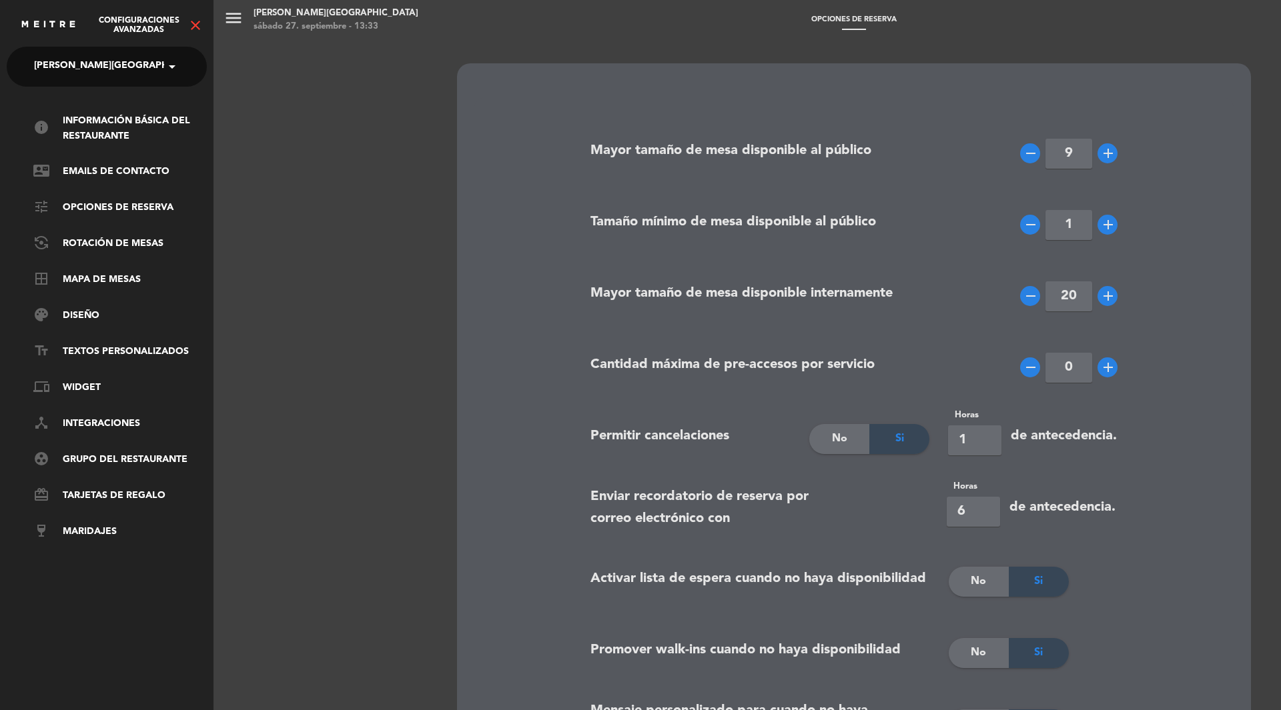
click at [197, 23] on icon "close" at bounding box center [195, 25] width 16 height 16
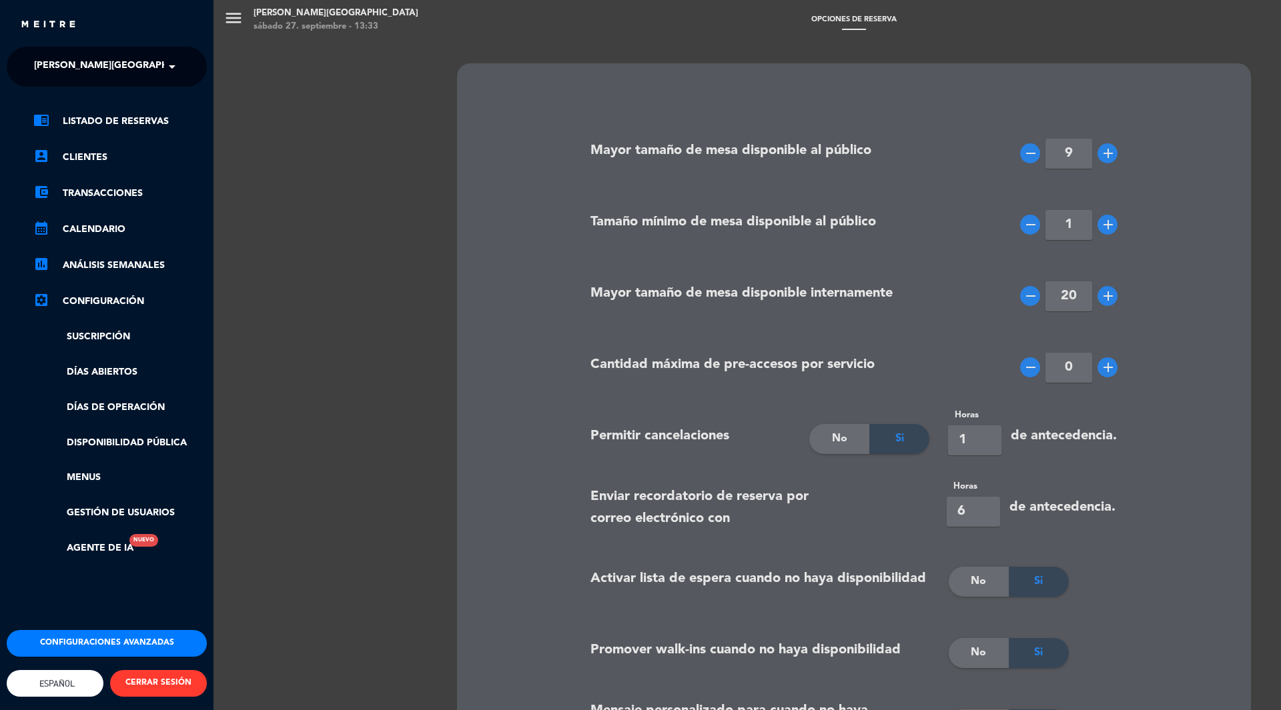
click at [125, 113] on div "chrome_reader_mode Listado de Reservas account_box Clientes account_balance_wal…" at bounding box center [107, 342] width 220 height 510
click at [127, 125] on link "chrome_reader_mode Listado de Reservas" at bounding box center [119, 121] width 173 height 16
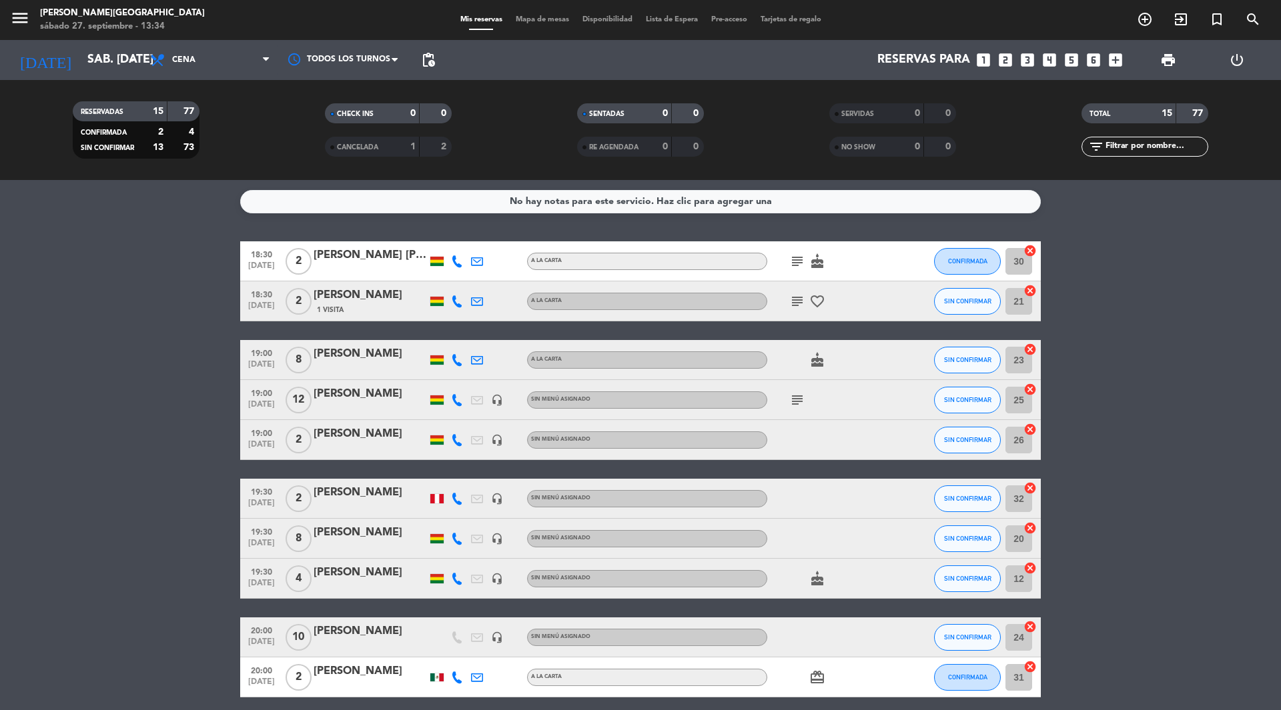
click at [643, 19] on span "Lista de Espera" at bounding box center [671, 19] width 65 height 7
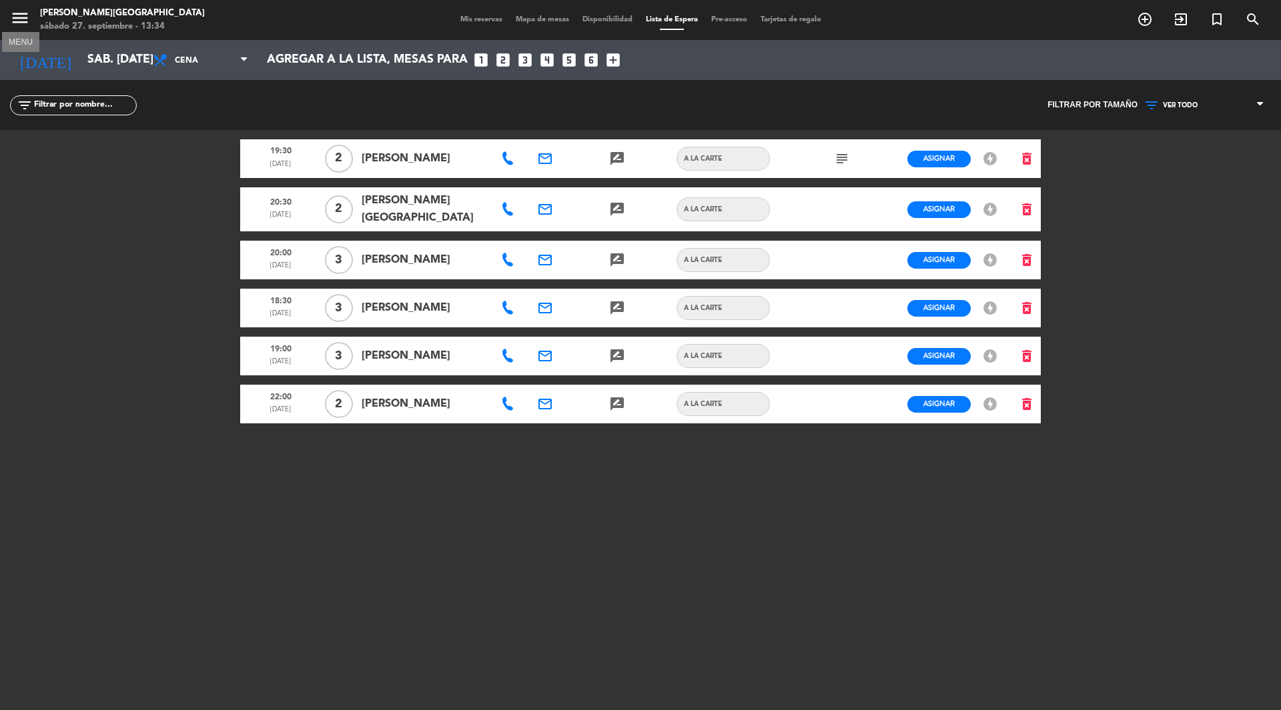
click at [27, 19] on icon "menu" at bounding box center [20, 18] width 20 height 20
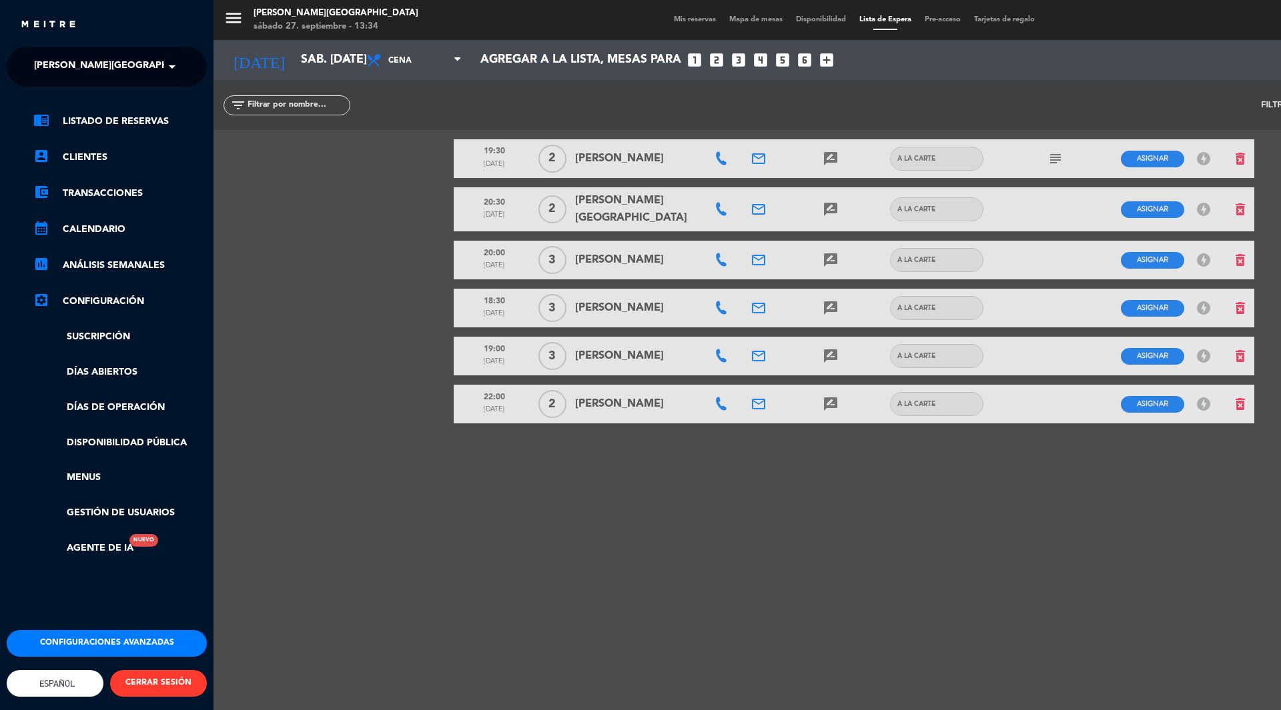
drag, startPoint x: 27, startPoint y: 19, endPoint x: 171, endPoint y: 359, distance: 370.3
click at [171, 359] on ul "chrome_reader_mode Listado de Reservas account_box Clientes account_balance_wal…" at bounding box center [107, 334] width 200 height 443
click at [118, 335] on link "Suscripción" at bounding box center [119, 336] width 173 height 15
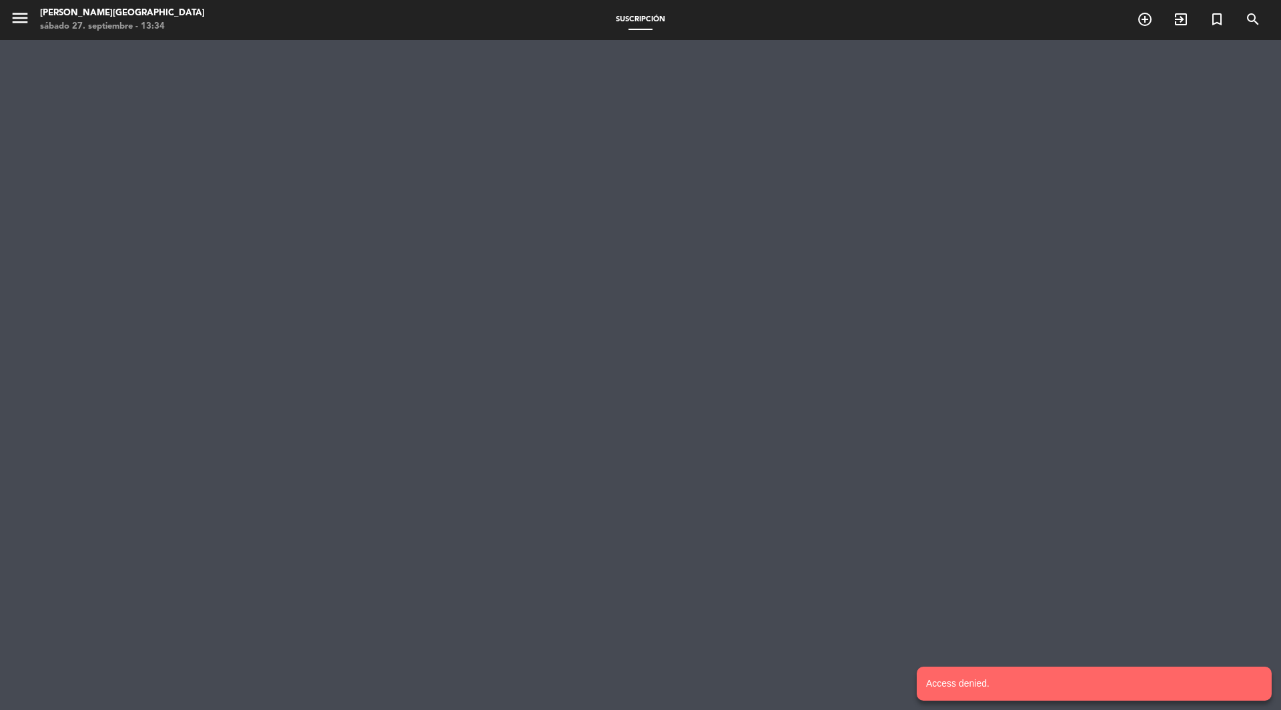
drag, startPoint x: 281, startPoint y: 366, endPoint x: 249, endPoint y: 317, distance: 58.3
click at [249, 317] on div "menu [PERSON_NAME] sábado 27. septiembre - 13:34 Suscripción add_circle_outline…" at bounding box center [640, 355] width 1281 height 710
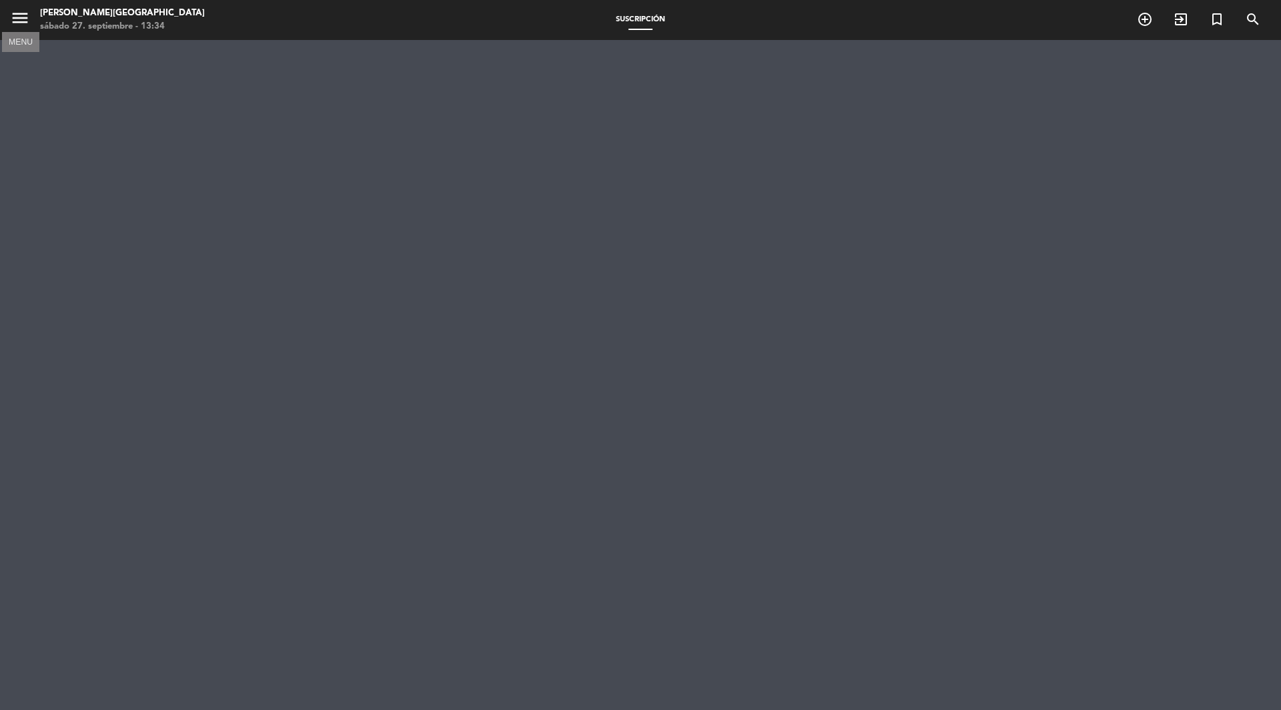
click at [24, 22] on icon "menu" at bounding box center [20, 18] width 20 height 20
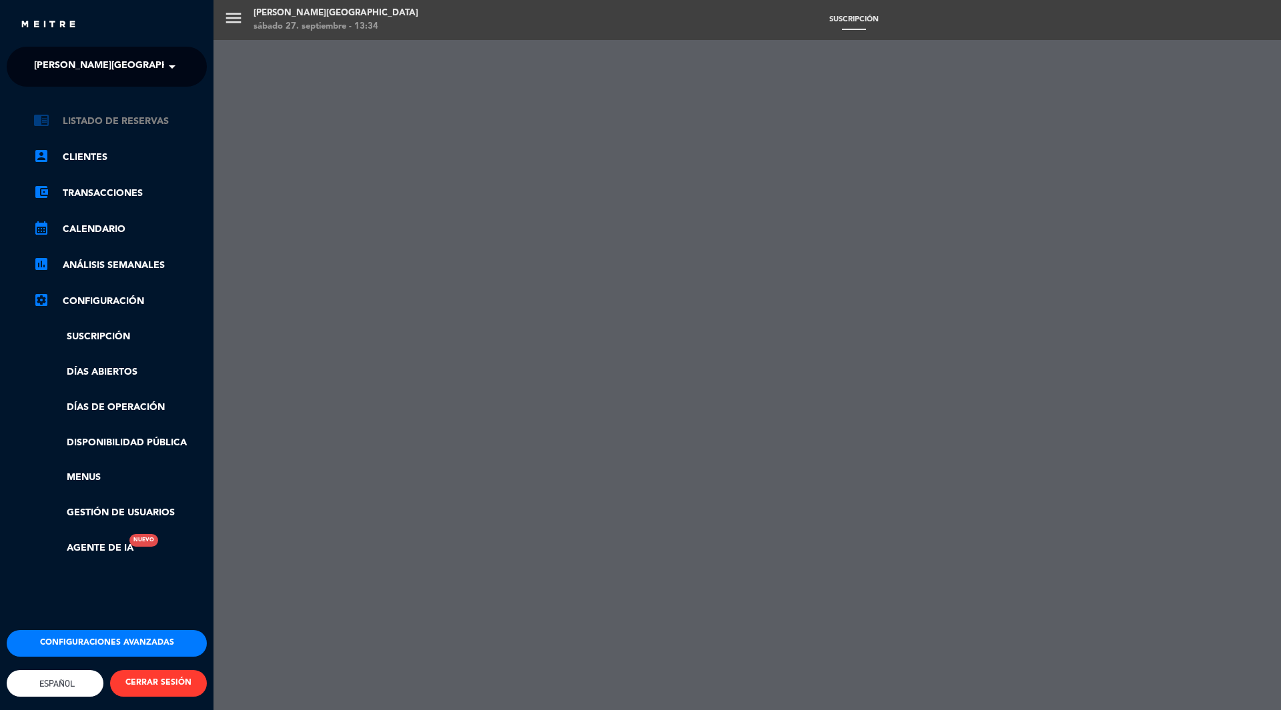
click at [108, 114] on link "chrome_reader_mode Listado de Reservas" at bounding box center [119, 121] width 173 height 16
